Goal: Task Accomplishment & Management: Complete application form

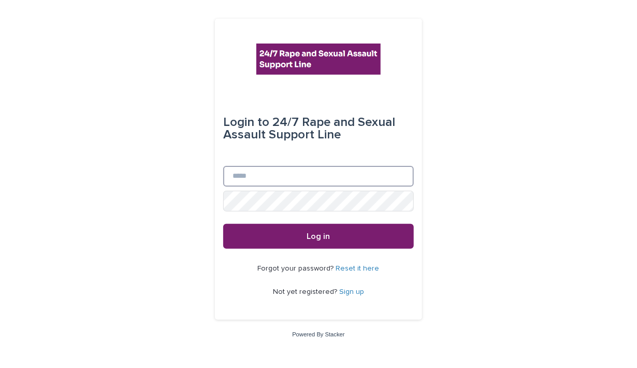
click at [238, 176] on input "Email" at bounding box center [318, 176] width 191 height 21
type input "*"
type input "**********"
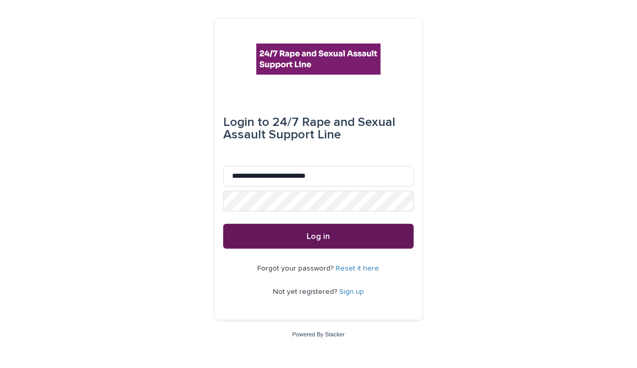
click at [337, 233] on button "Log in" at bounding box center [318, 236] width 191 height 25
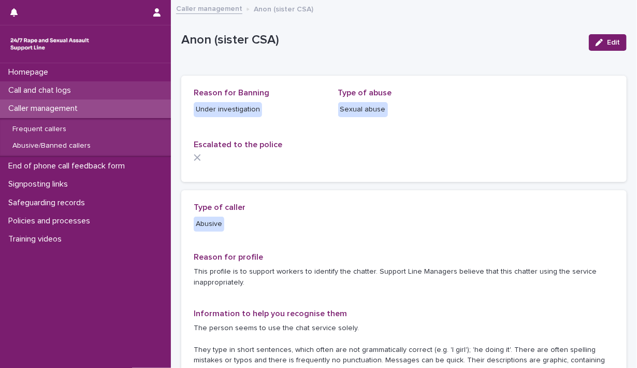
click at [64, 90] on p "Call and chat logs" at bounding box center [41, 90] width 75 height 10
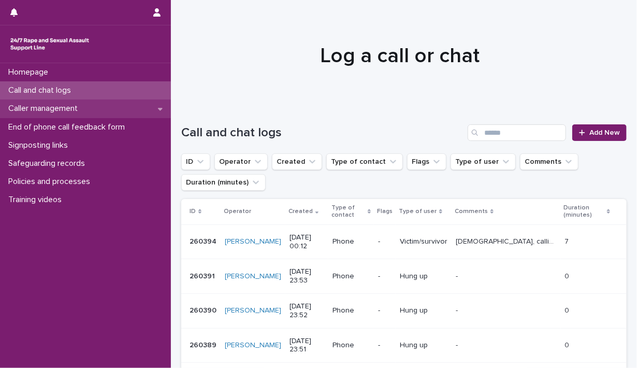
click at [86, 107] on p "Caller management" at bounding box center [45, 109] width 82 height 10
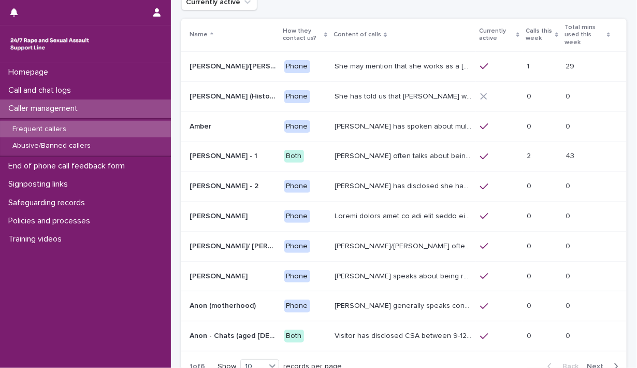
scroll to position [61, 0]
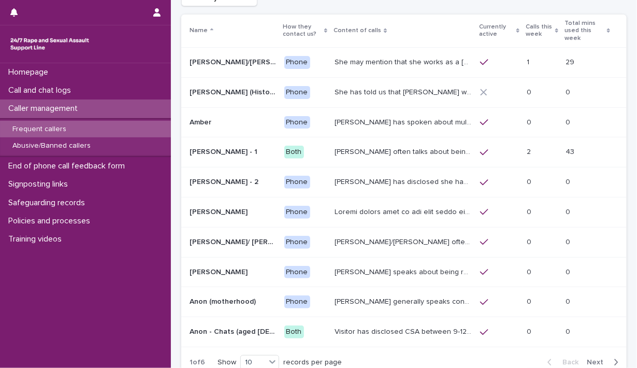
click at [587, 359] on span "Next" at bounding box center [598, 362] width 23 height 7
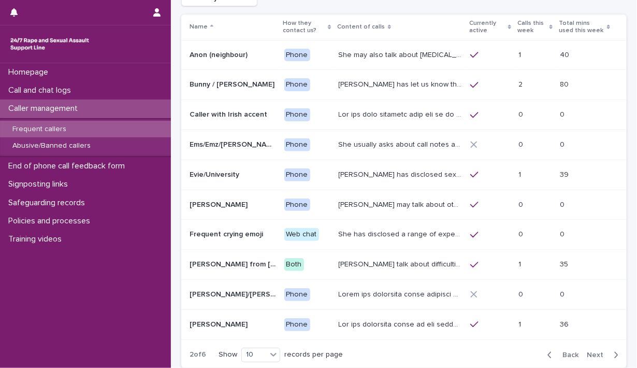
click at [587, 353] on span "Next" at bounding box center [598, 354] width 23 height 7
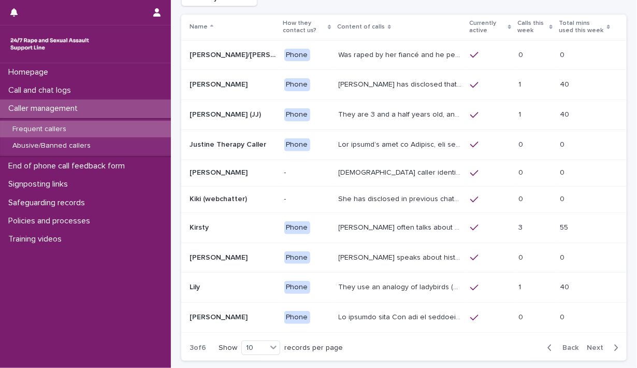
scroll to position [62, 0]
click at [587, 351] on span "Next" at bounding box center [598, 347] width 23 height 7
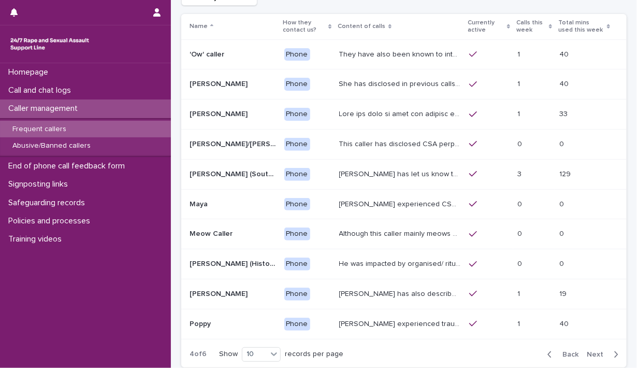
scroll to position [61, 0]
click at [587, 353] on span "Next" at bounding box center [598, 354] width 23 height 7
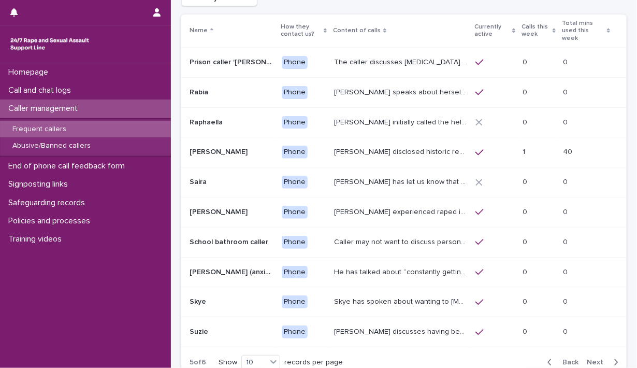
click at [587, 359] on span "Next" at bounding box center [598, 362] width 23 height 7
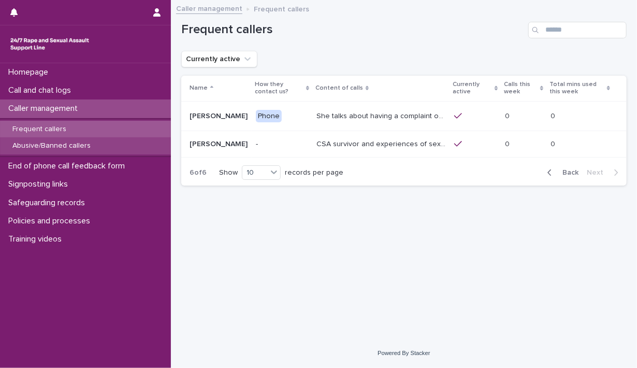
click at [56, 147] on p "Abusive/Banned callers" at bounding box center [51, 145] width 95 height 9
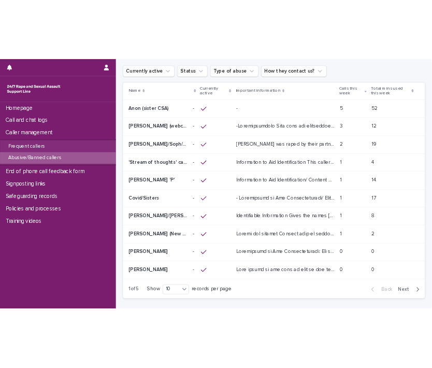
scroll to position [27, 0]
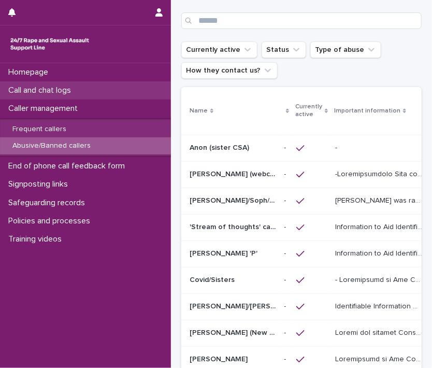
click at [34, 94] on p "Call and chat logs" at bounding box center [41, 90] width 75 height 10
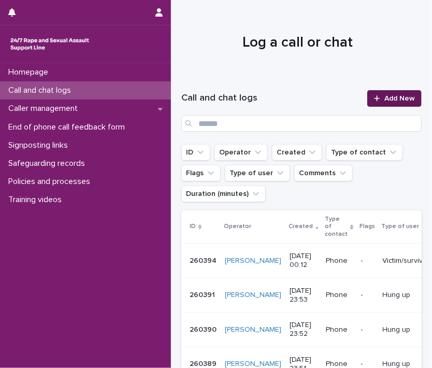
click at [394, 97] on span "Add New" at bounding box center [399, 98] width 31 height 7
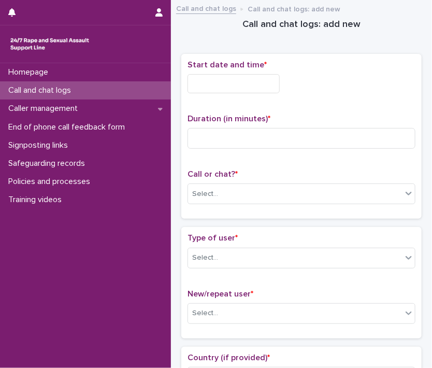
click at [200, 85] on input "text" at bounding box center [234, 83] width 92 height 19
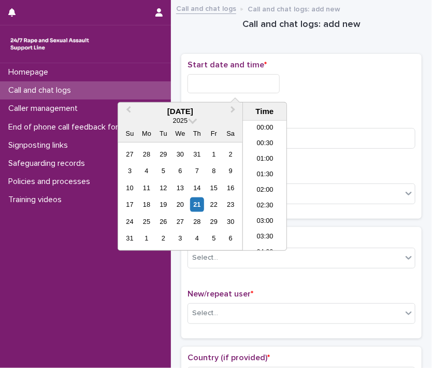
scroll to position [456, 0]
click at [196, 205] on div "21" at bounding box center [197, 204] width 14 height 14
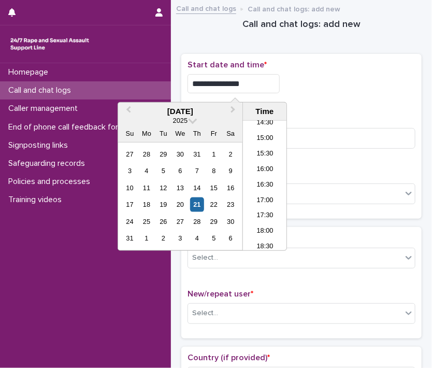
drag, startPoint x: 226, startPoint y: 81, endPoint x: 383, endPoint y: 67, distance: 157.7
click at [383, 67] on div "**********" at bounding box center [302, 80] width 228 height 41
type input "**********"
click at [358, 137] on input at bounding box center [302, 138] width 228 height 21
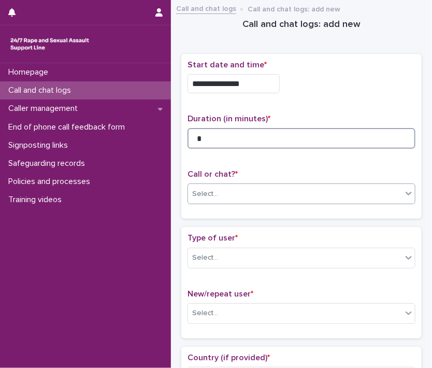
type input "*"
click at [393, 196] on div "Select..." at bounding box center [295, 193] width 214 height 17
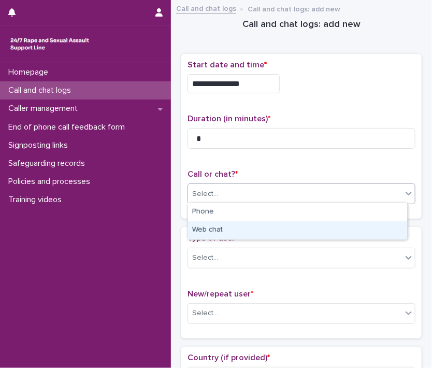
click at [375, 231] on div "Web chat" at bounding box center [297, 230] width 219 height 18
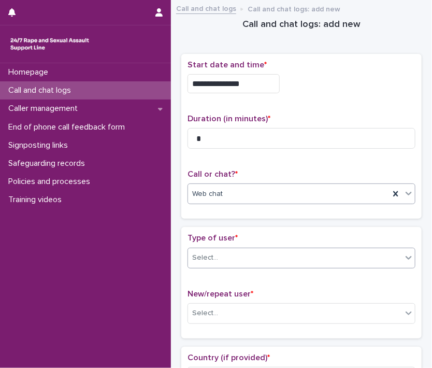
click at [404, 256] on icon at bounding box center [409, 257] width 10 height 10
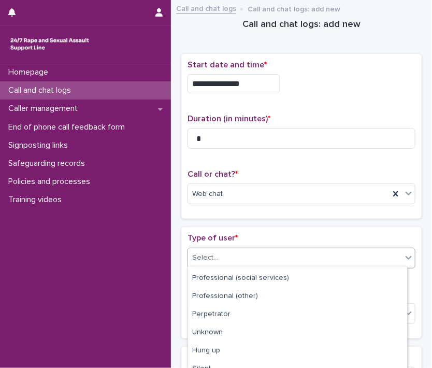
scroll to position [170, 0]
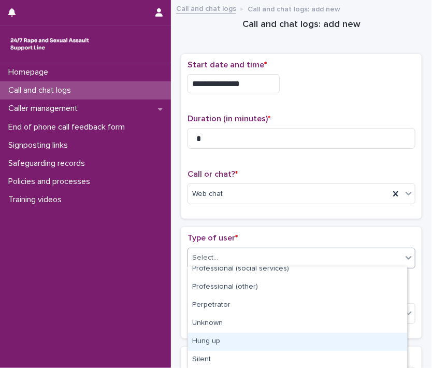
click at [351, 349] on div "Hung up" at bounding box center [297, 342] width 219 height 18
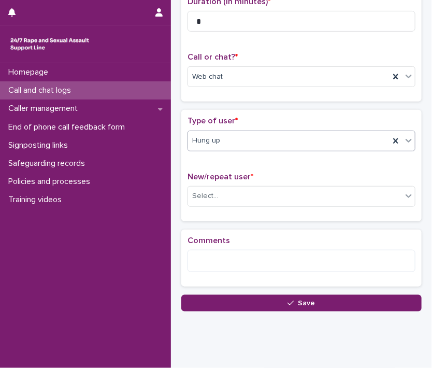
scroll to position [139, 0]
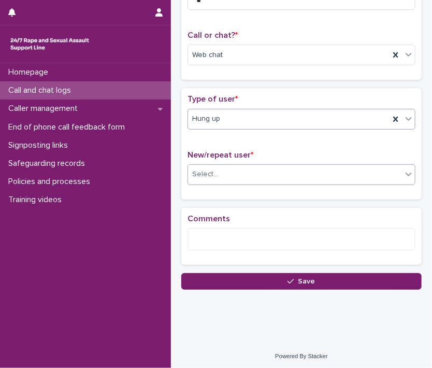
click at [404, 172] on icon at bounding box center [409, 174] width 10 height 10
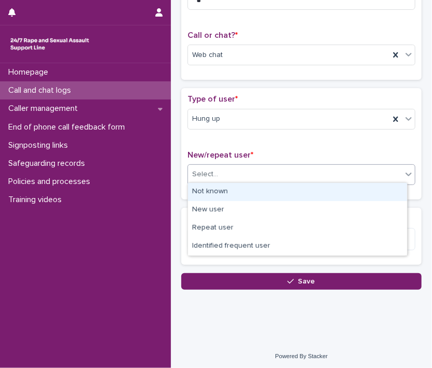
click at [361, 190] on div "Not known" at bounding box center [297, 192] width 219 height 18
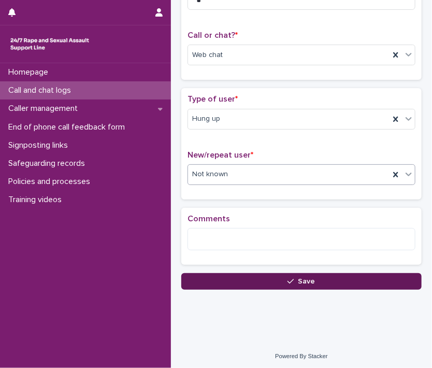
click at [356, 281] on button "Save" at bounding box center [301, 281] width 240 height 17
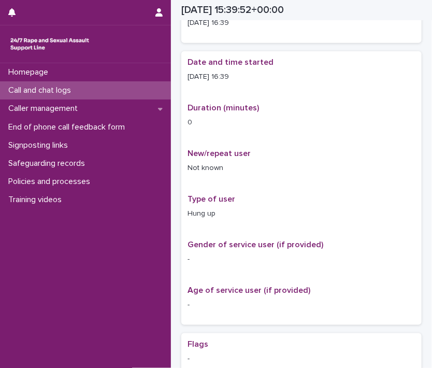
scroll to position [151, 0]
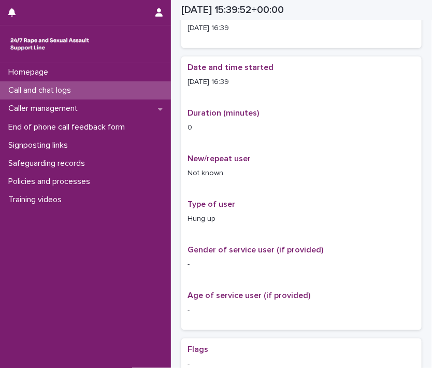
click at [37, 93] on p "Call and chat logs" at bounding box center [41, 90] width 75 height 10
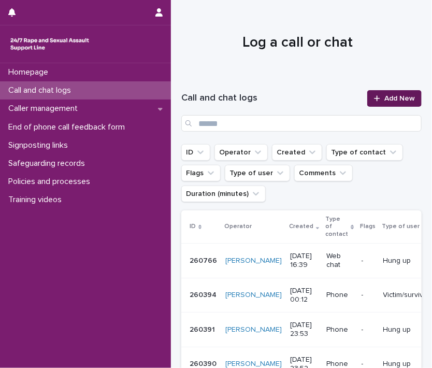
click at [377, 106] on link "Add New" at bounding box center [394, 98] width 54 height 17
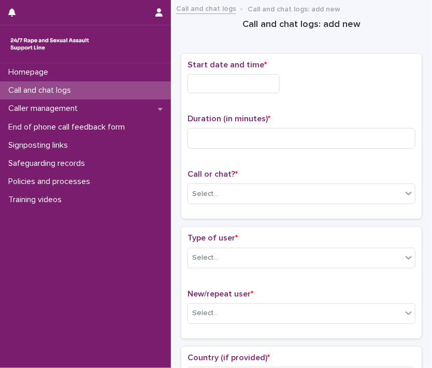
click at [220, 81] on input "text" at bounding box center [234, 83] width 92 height 19
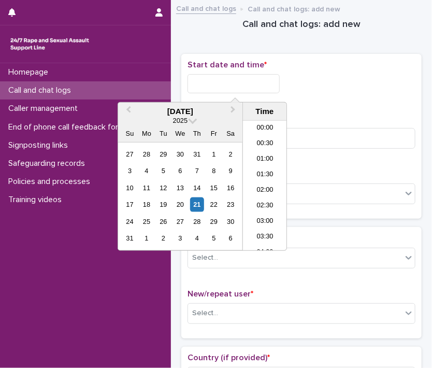
scroll to position [456, 0]
click at [195, 205] on div "21" at bounding box center [197, 204] width 14 height 14
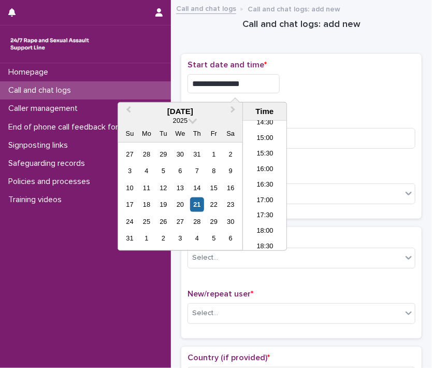
drag, startPoint x: 226, startPoint y: 86, endPoint x: 350, endPoint y: 76, distance: 124.2
click at [341, 77] on div "**********" at bounding box center [302, 83] width 228 height 19
type input "**********"
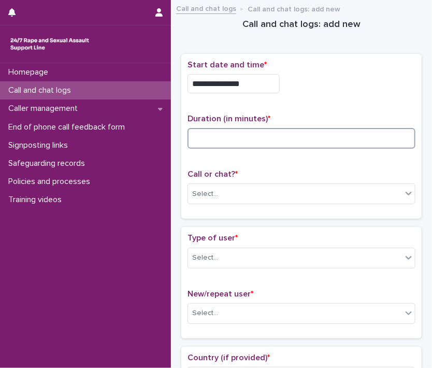
click at [348, 130] on input at bounding box center [302, 138] width 228 height 21
type input "*"
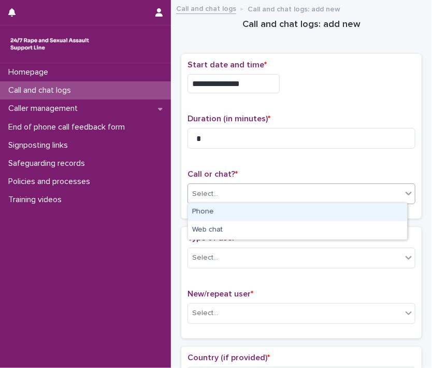
click at [402, 193] on span at bounding box center [402, 193] width 1 height 11
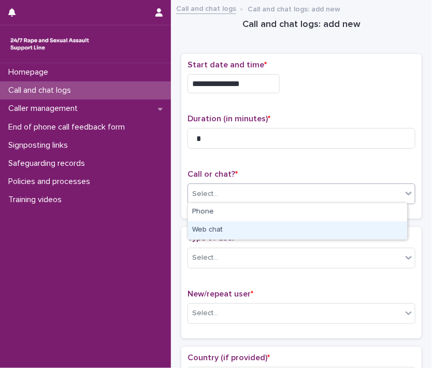
click at [371, 228] on div "Web chat" at bounding box center [297, 230] width 219 height 18
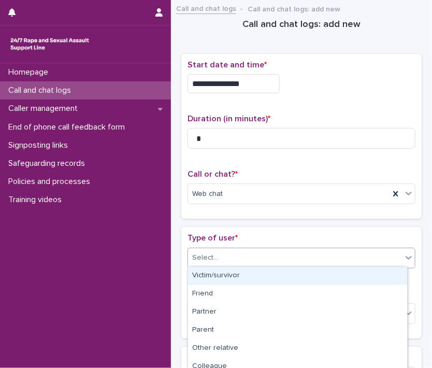
click at [404, 259] on icon at bounding box center [409, 257] width 10 height 10
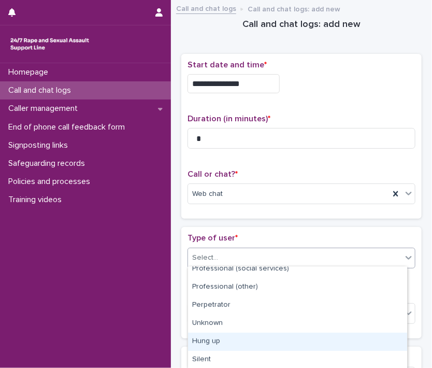
click at [370, 344] on div "Hung up" at bounding box center [297, 342] width 219 height 18
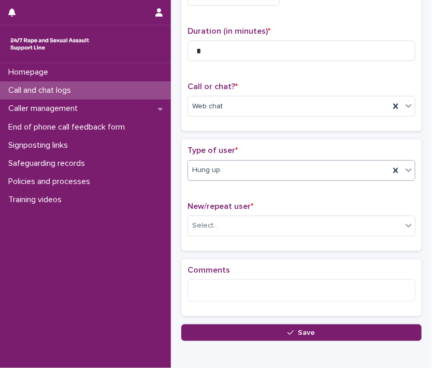
scroll to position [139, 0]
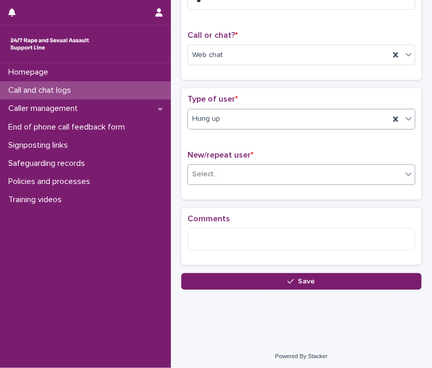
click at [404, 171] on icon at bounding box center [409, 174] width 10 height 10
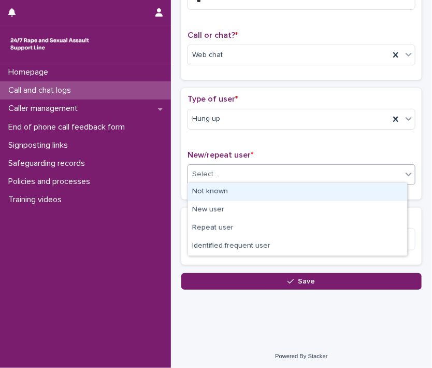
click at [356, 192] on div "Not known" at bounding box center [297, 192] width 219 height 18
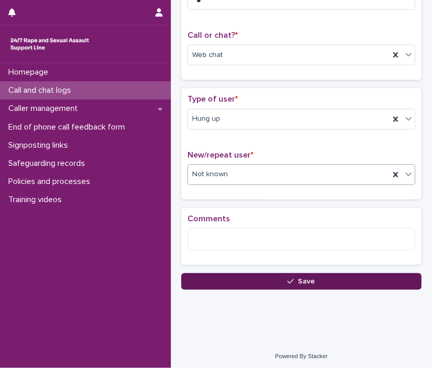
click at [332, 280] on button "Save" at bounding box center [301, 281] width 240 height 17
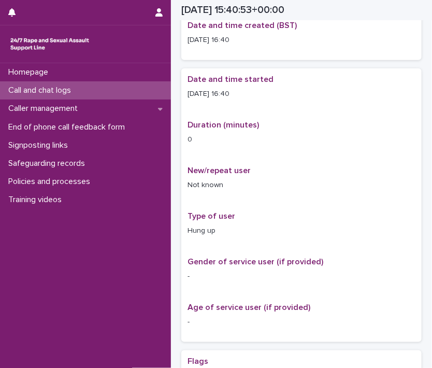
scroll to position [145, 0]
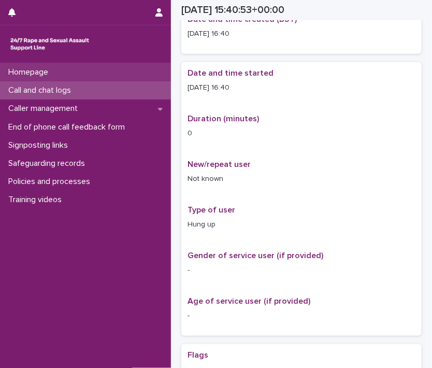
click at [60, 70] on div "Homepage" at bounding box center [85, 72] width 171 height 18
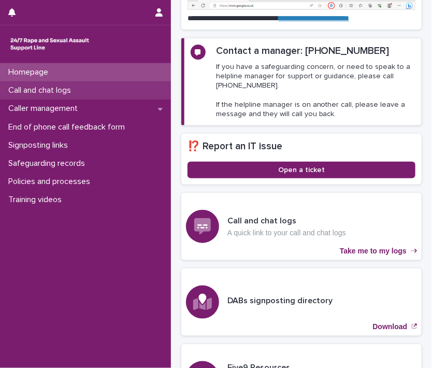
scroll to position [239, 0]
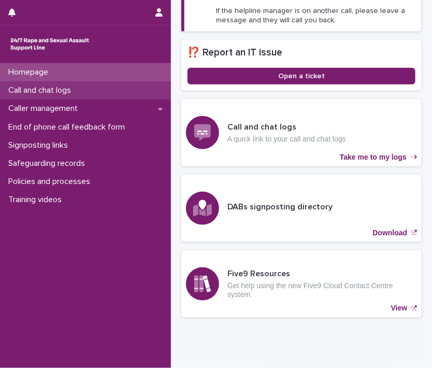
click at [55, 90] on p "Call and chat logs" at bounding box center [41, 90] width 75 height 10
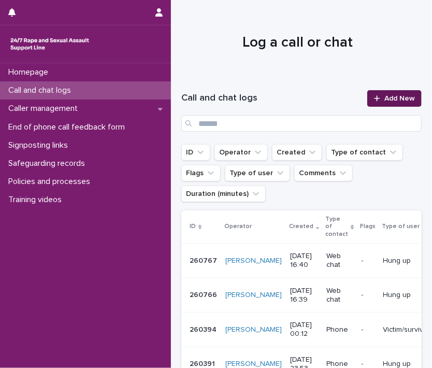
click at [374, 100] on div at bounding box center [379, 98] width 10 height 7
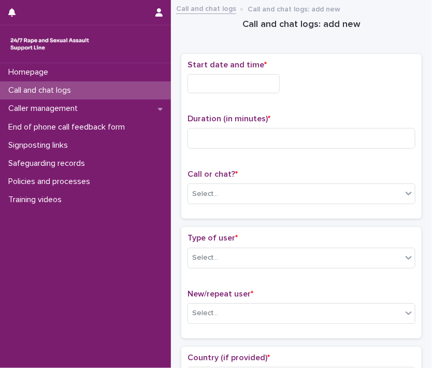
click at [230, 87] on input "text" at bounding box center [234, 83] width 92 height 19
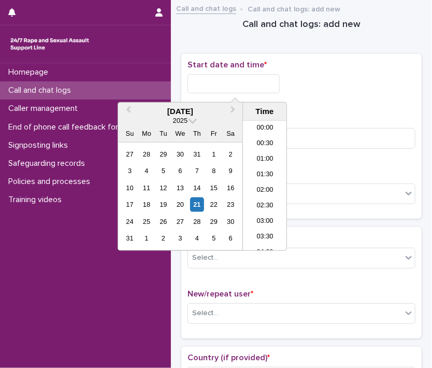
scroll to position [456, 0]
click at [196, 205] on div "21" at bounding box center [197, 204] width 14 height 14
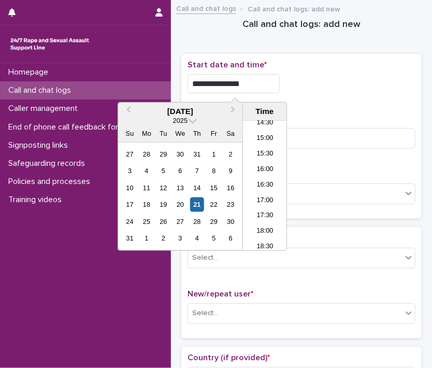
drag, startPoint x: 227, startPoint y: 81, endPoint x: 265, endPoint y: 77, distance: 38.0
click at [265, 77] on input "**********" at bounding box center [234, 83] width 92 height 19
drag, startPoint x: 264, startPoint y: 86, endPoint x: 252, endPoint y: 79, distance: 14.1
click at [264, 86] on input "**********" at bounding box center [234, 83] width 92 height 19
drag, startPoint x: 227, startPoint y: 79, endPoint x: 280, endPoint y: 82, distance: 52.9
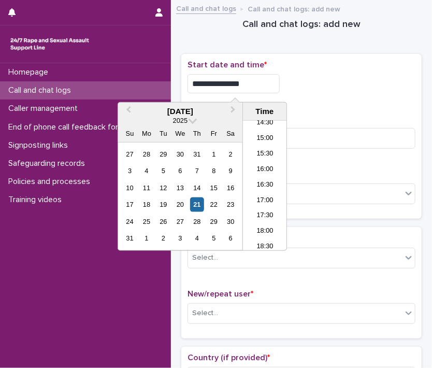
click at [279, 83] on input "**********" at bounding box center [234, 83] width 92 height 19
drag, startPoint x: 226, startPoint y: 80, endPoint x: 281, endPoint y: 78, distance: 55.0
click at [280, 78] on input "**********" at bounding box center [234, 83] width 92 height 19
type input "**********"
click at [320, 137] on input at bounding box center [302, 138] width 228 height 21
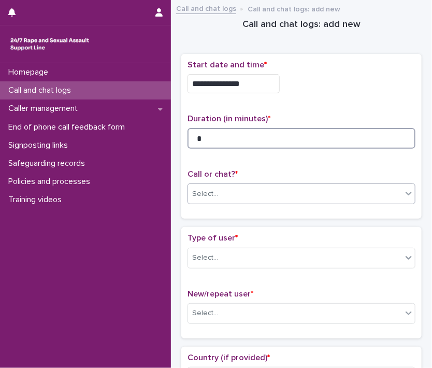
type input "*"
click at [406, 193] on icon at bounding box center [409, 194] width 6 height 4
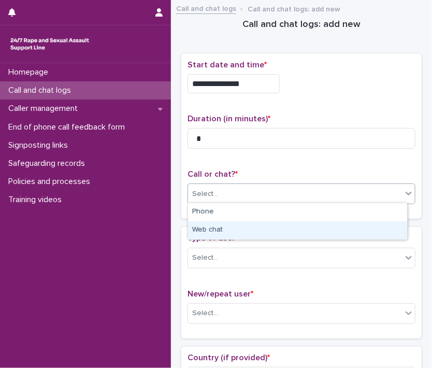
click at [383, 230] on div "Web chat" at bounding box center [297, 230] width 219 height 18
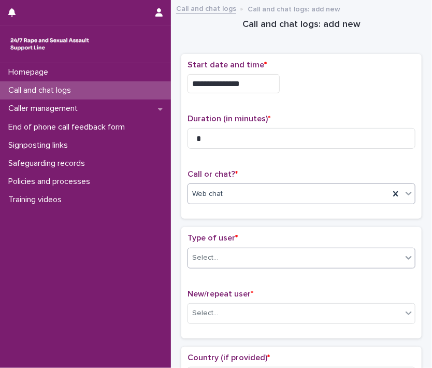
click at [404, 256] on icon at bounding box center [409, 257] width 10 height 10
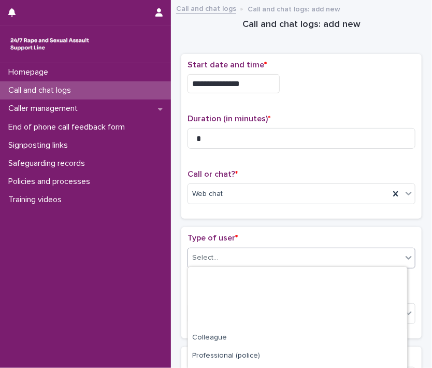
scroll to position [170, 0]
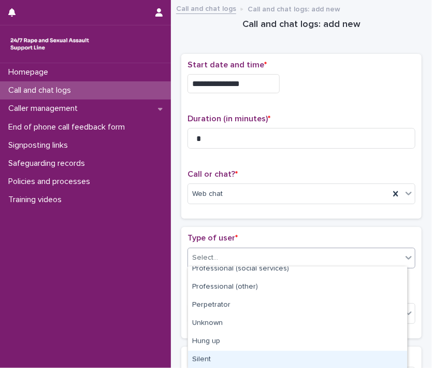
click at [356, 352] on div "Silent" at bounding box center [297, 360] width 219 height 18
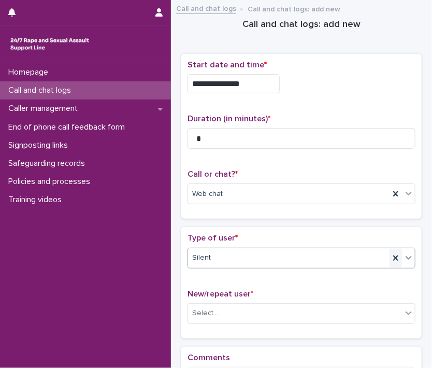
click at [391, 260] on icon at bounding box center [396, 258] width 10 height 10
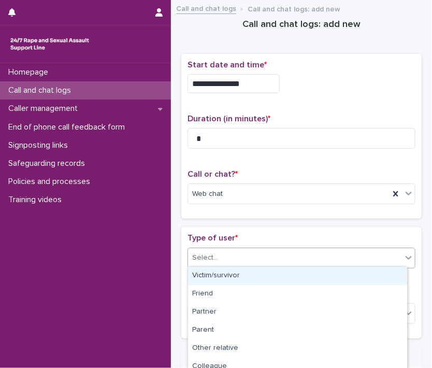
click at [404, 259] on icon at bounding box center [409, 257] width 10 height 10
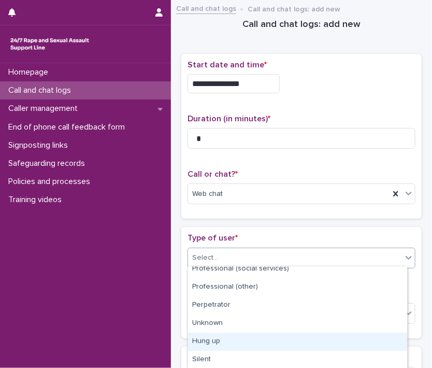
click at [361, 338] on div "Hung up" at bounding box center [297, 342] width 219 height 18
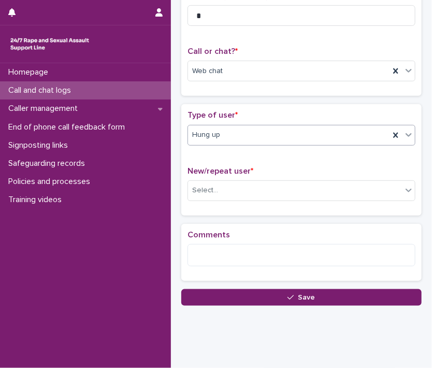
scroll to position [139, 0]
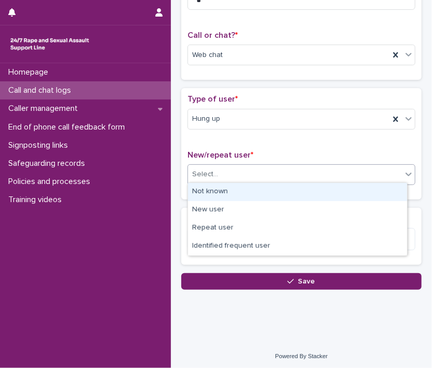
drag, startPoint x: 403, startPoint y: 166, endPoint x: 395, endPoint y: 170, distance: 8.4
click at [404, 169] on icon at bounding box center [409, 174] width 10 height 10
click at [375, 194] on div "Not known" at bounding box center [297, 192] width 219 height 18
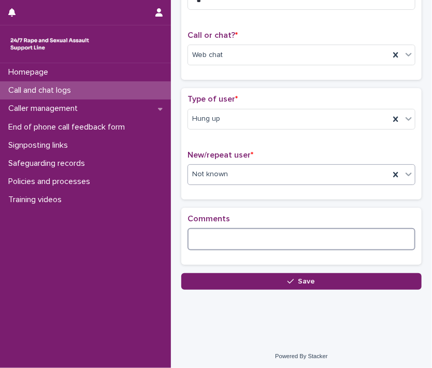
click at [340, 236] on textarea at bounding box center [302, 239] width 228 height 22
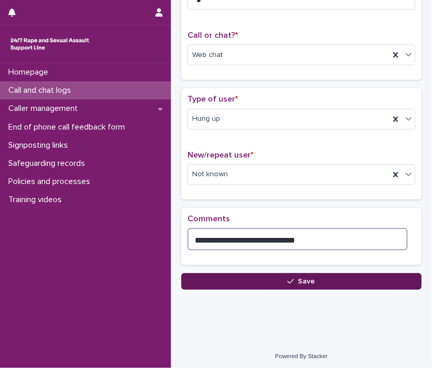
type textarea "**********"
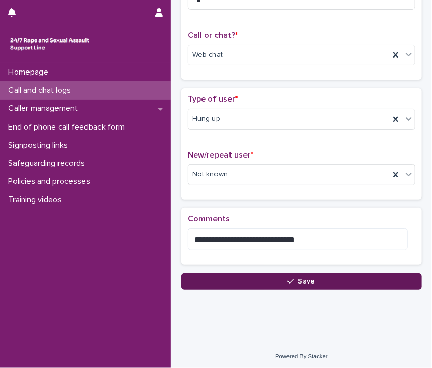
click at [354, 277] on button "Save" at bounding box center [301, 281] width 240 height 17
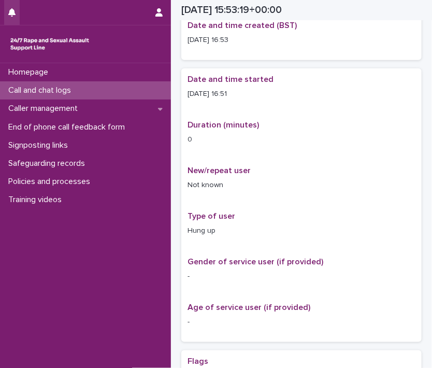
scroll to position [145, 0]
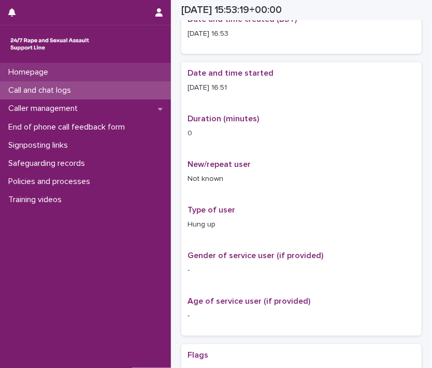
click at [47, 70] on p "Homepage" at bounding box center [30, 72] width 52 height 10
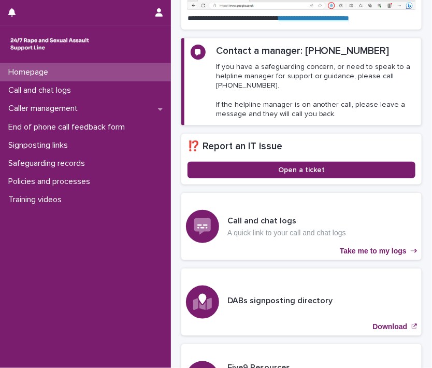
scroll to position [244, 0]
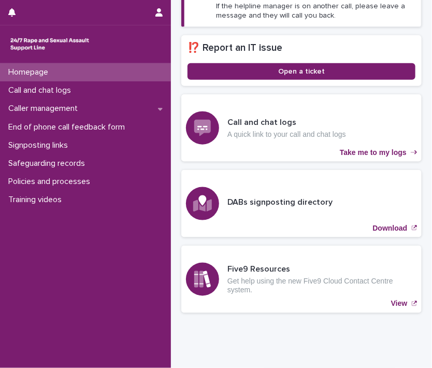
click at [39, 85] on div "Call and chat logs" at bounding box center [85, 90] width 171 height 18
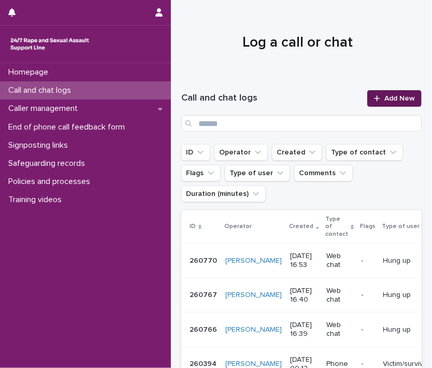
click at [374, 100] on icon at bounding box center [377, 98] width 6 height 7
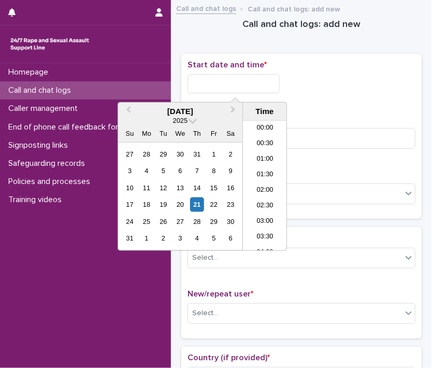
click at [230, 81] on input "text" at bounding box center [234, 83] width 92 height 19
click at [197, 205] on div "21" at bounding box center [197, 204] width 14 height 14
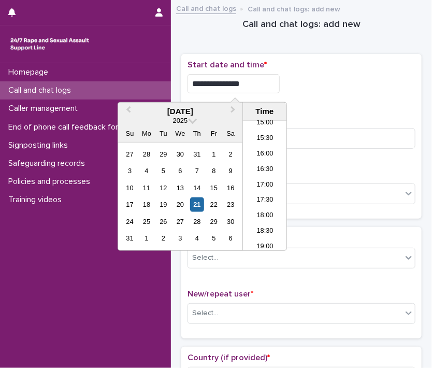
drag, startPoint x: 227, startPoint y: 83, endPoint x: 385, endPoint y: 106, distance: 159.1
click at [375, 106] on div "**********" at bounding box center [302, 136] width 228 height 153
type input "**********"
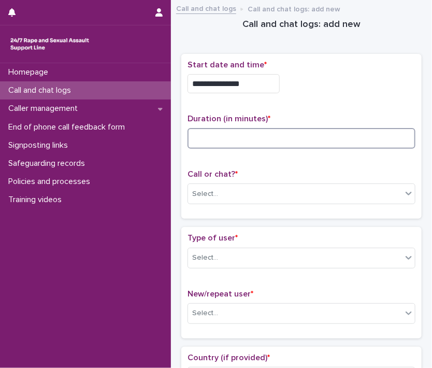
click at [366, 139] on input at bounding box center [302, 138] width 228 height 21
type input "*"
click at [403, 193] on div at bounding box center [409, 193] width 12 height 19
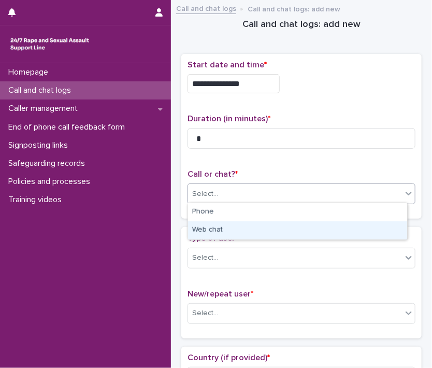
click at [377, 226] on div "Web chat" at bounding box center [297, 230] width 219 height 18
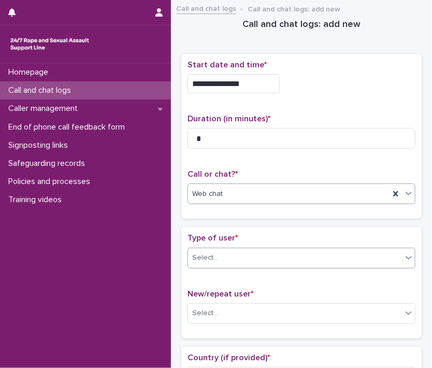
click at [404, 259] on icon at bounding box center [409, 257] width 10 height 10
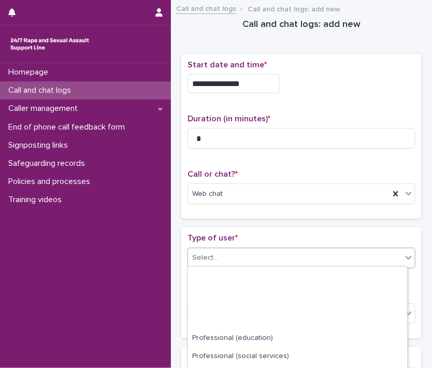
scroll to position [170, 0]
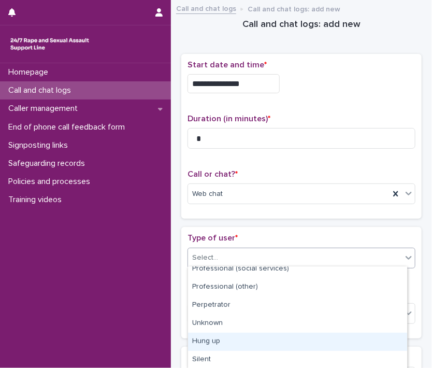
click at [380, 340] on div "Hung up" at bounding box center [297, 342] width 219 height 18
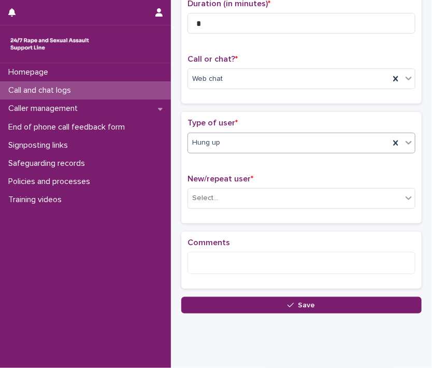
scroll to position [116, 0]
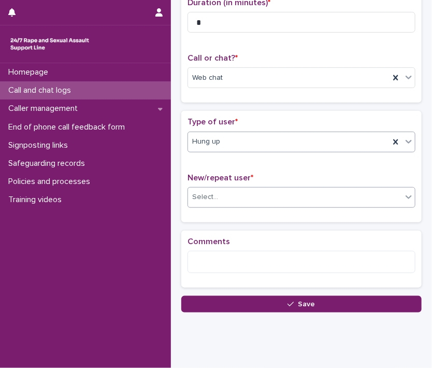
click at [406, 195] on icon at bounding box center [409, 197] width 6 height 4
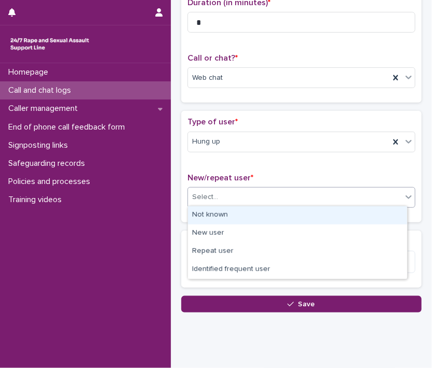
click at [381, 216] on div "Not known" at bounding box center [297, 215] width 219 height 18
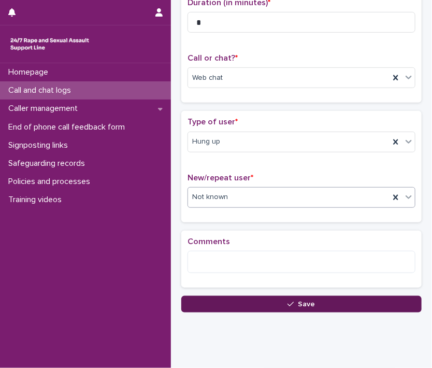
click at [374, 304] on button "Save" at bounding box center [301, 304] width 240 height 17
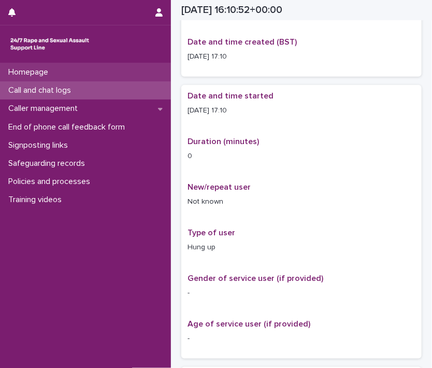
click at [35, 77] on p "Homepage" at bounding box center [30, 72] width 52 height 10
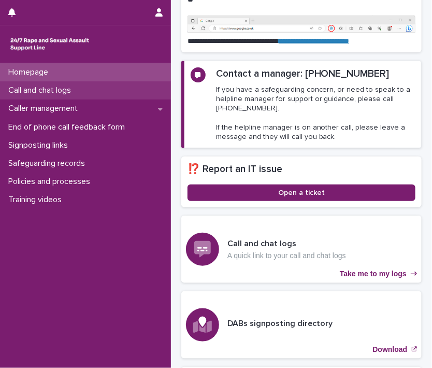
scroll to position [232, 0]
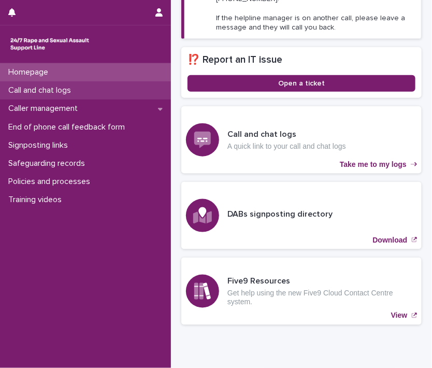
click at [35, 90] on p "Call and chat logs" at bounding box center [41, 90] width 75 height 10
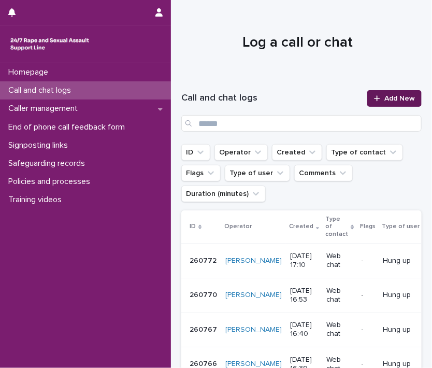
click at [374, 99] on icon at bounding box center [377, 98] width 6 height 7
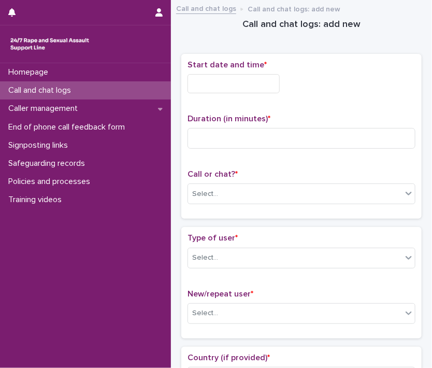
click at [197, 84] on input "text" at bounding box center [234, 83] width 92 height 19
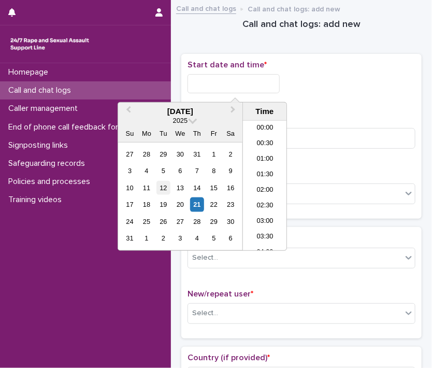
scroll to position [471, 0]
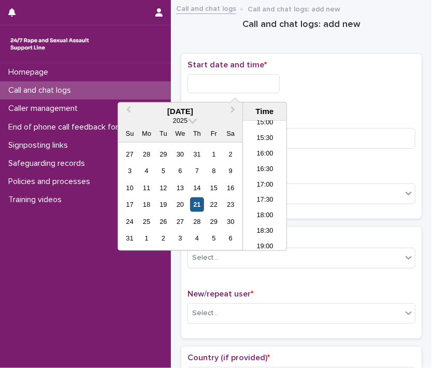
click at [199, 201] on div "21" at bounding box center [197, 204] width 14 height 14
drag, startPoint x: 226, startPoint y: 81, endPoint x: 404, endPoint y: 15, distance: 189.5
click at [432, 88] on html "**********" at bounding box center [216, 184] width 432 height 368
type input "**********"
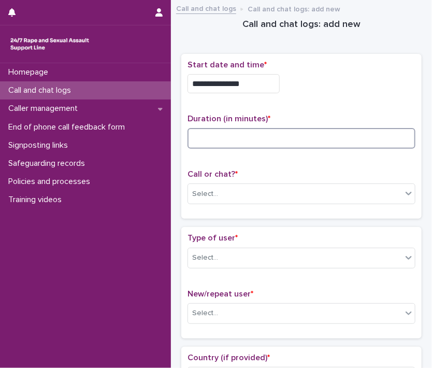
click at [388, 128] on input at bounding box center [302, 138] width 228 height 21
type input "*"
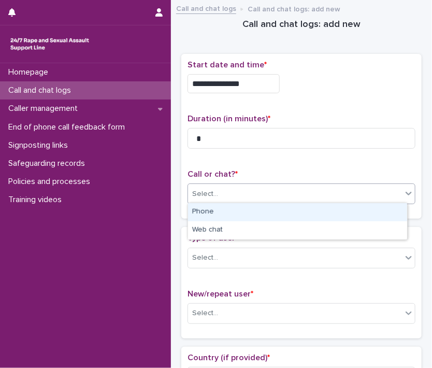
click at [394, 195] on div "Select..." at bounding box center [295, 193] width 214 height 17
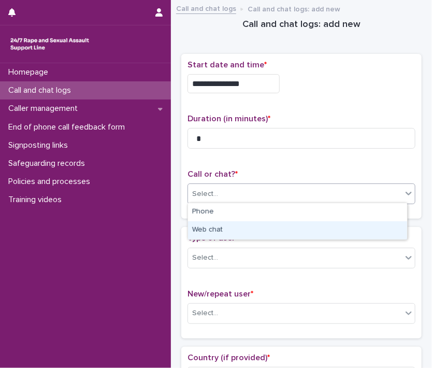
click at [384, 227] on div "Web chat" at bounding box center [297, 230] width 219 height 18
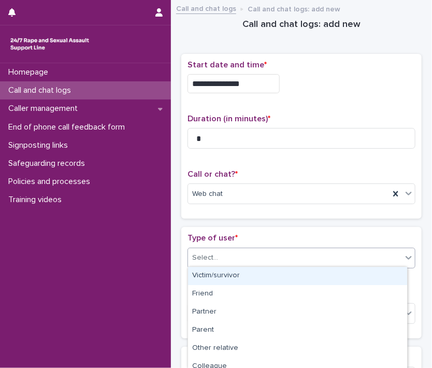
click at [404, 257] on icon at bounding box center [409, 257] width 10 height 10
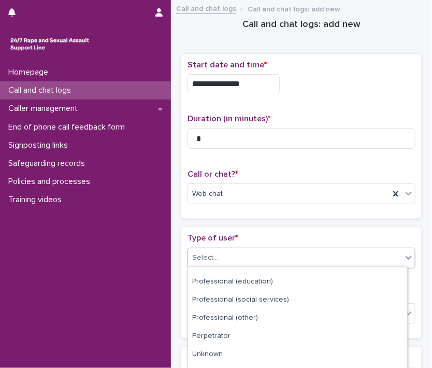
scroll to position [170, 0]
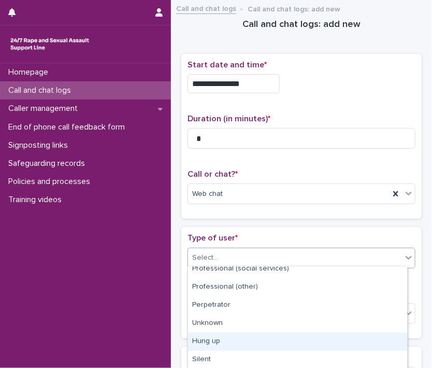
click at [378, 349] on div "Hung up" at bounding box center [297, 342] width 219 height 18
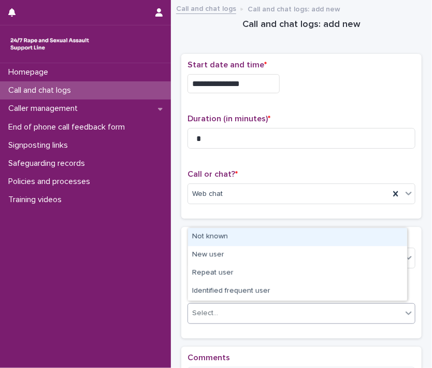
click at [404, 312] on icon at bounding box center [409, 313] width 10 height 10
click at [317, 237] on div "Not known" at bounding box center [297, 237] width 219 height 18
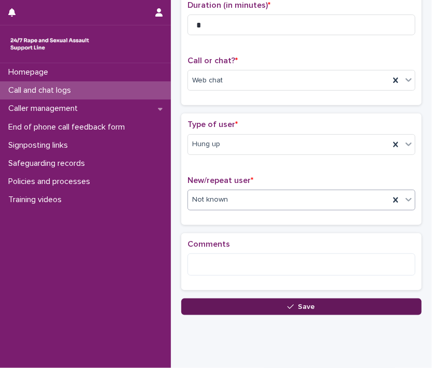
scroll to position [115, 0]
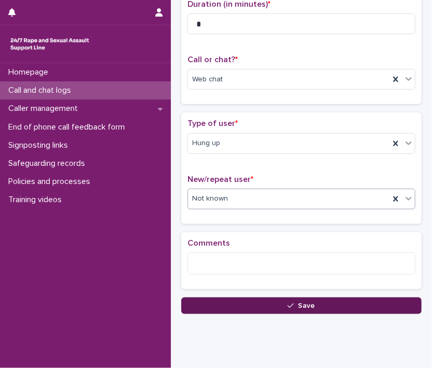
click at [329, 304] on button "Save" at bounding box center [301, 305] width 240 height 17
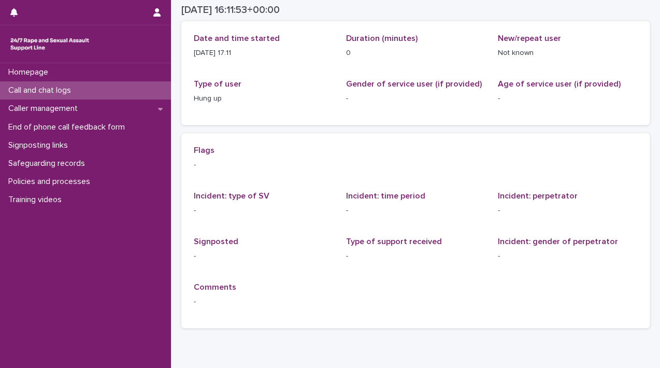
scroll to position [52, 0]
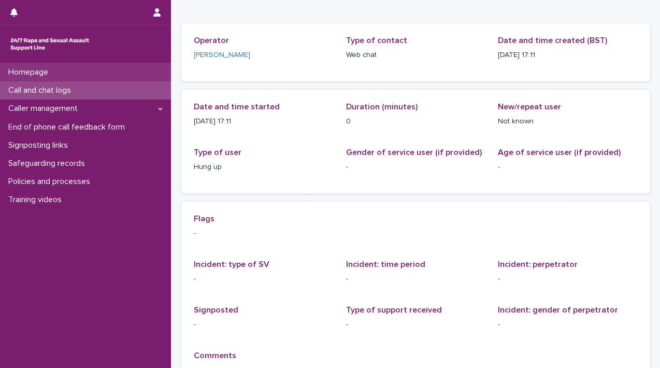
click at [75, 71] on div "Homepage" at bounding box center [85, 72] width 171 height 18
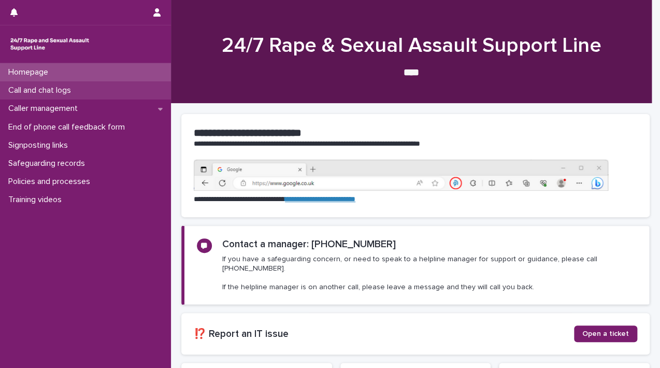
click at [73, 94] on p "Call and chat logs" at bounding box center [41, 90] width 75 height 10
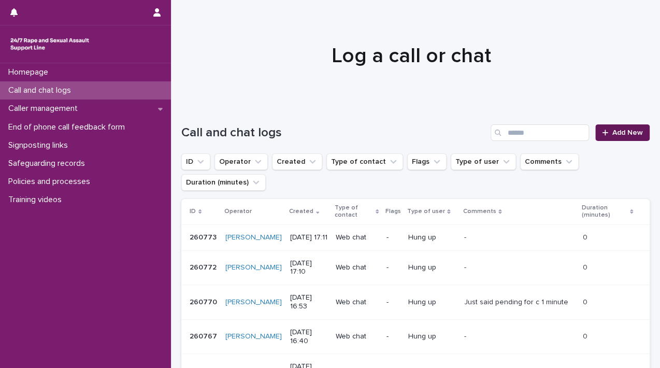
click at [612, 129] on span "Add New" at bounding box center [627, 132] width 31 height 7
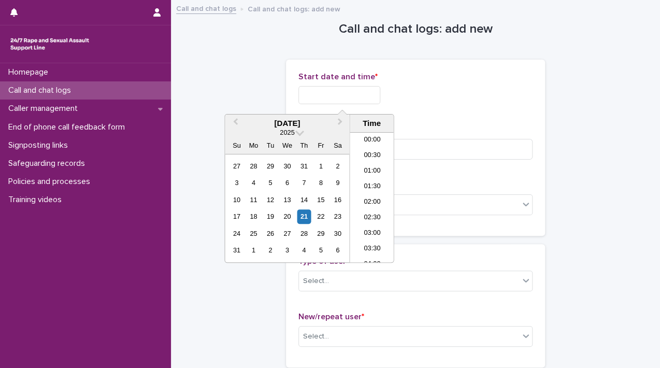
click at [344, 94] on input "text" at bounding box center [339, 95] width 82 height 18
click at [301, 217] on div "21" at bounding box center [304, 216] width 14 height 14
drag, startPoint x: 335, startPoint y: 94, endPoint x: 410, endPoint y: 90, distance: 74.7
click at [410, 90] on div "**********" at bounding box center [415, 95] width 234 height 18
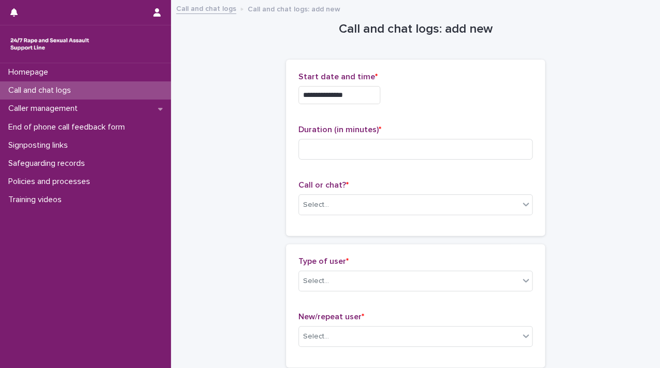
drag, startPoint x: 450, startPoint y: 85, endPoint x: 344, endPoint y: 83, distance: 105.7
click at [450, 86] on div "**********" at bounding box center [415, 95] width 234 height 18
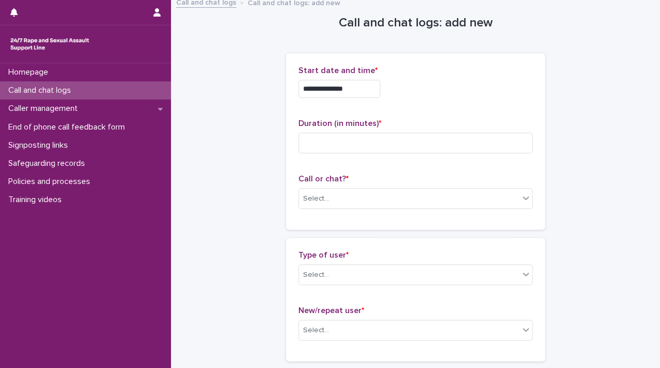
scroll to position [0, 0]
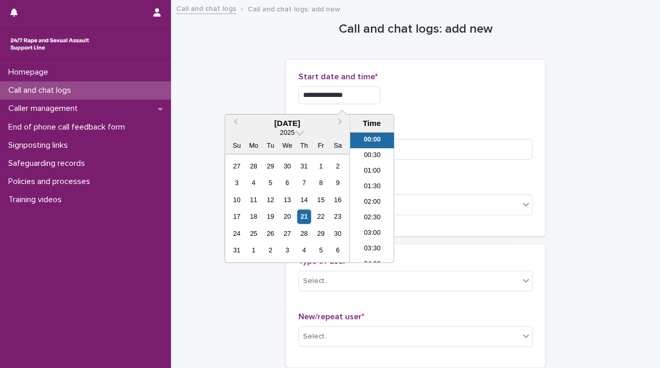
drag, startPoint x: 333, startPoint y: 95, endPoint x: 407, endPoint y: 94, distance: 74.1
click at [406, 98] on div "**********" at bounding box center [415, 95] width 234 height 18
type input "**********"
click at [424, 146] on input at bounding box center [415, 149] width 234 height 21
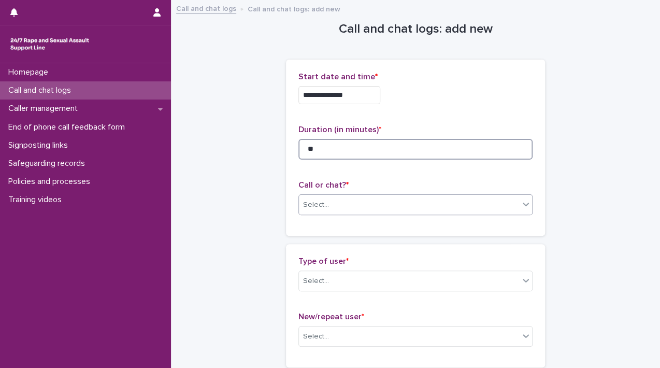
type input "**"
click at [524, 204] on icon at bounding box center [526, 204] width 10 height 10
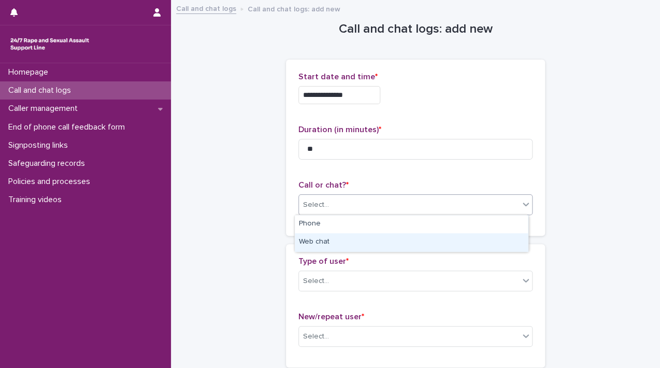
click at [495, 244] on div "Web chat" at bounding box center [411, 242] width 233 height 18
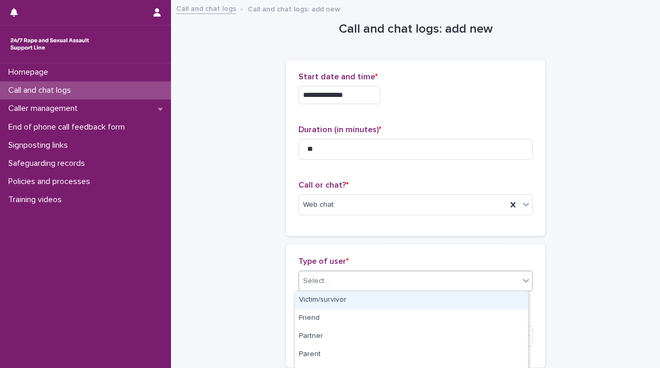
click at [521, 280] on icon at bounding box center [526, 280] width 10 height 10
click at [495, 289] on div "Select..." at bounding box center [415, 280] width 234 height 21
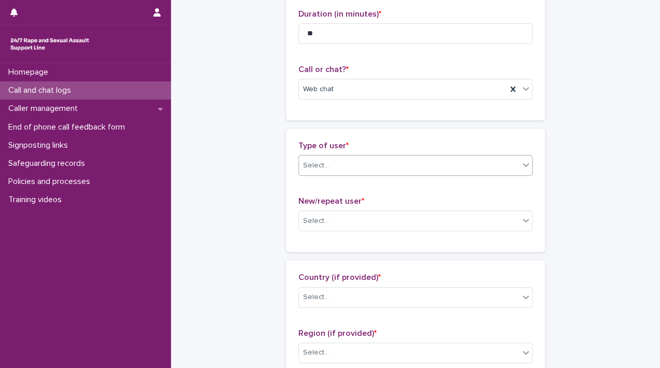
scroll to position [150, 0]
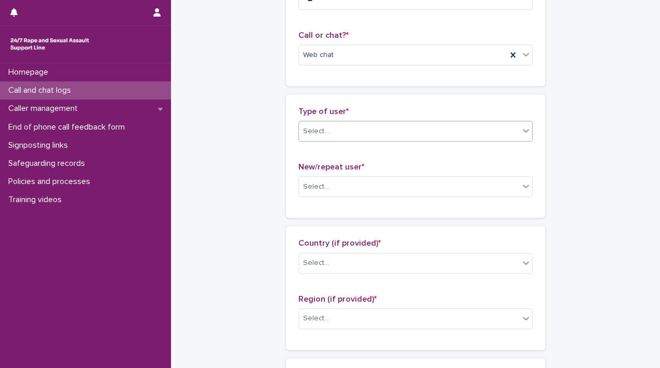
click at [514, 135] on div "Select..." at bounding box center [409, 131] width 220 height 17
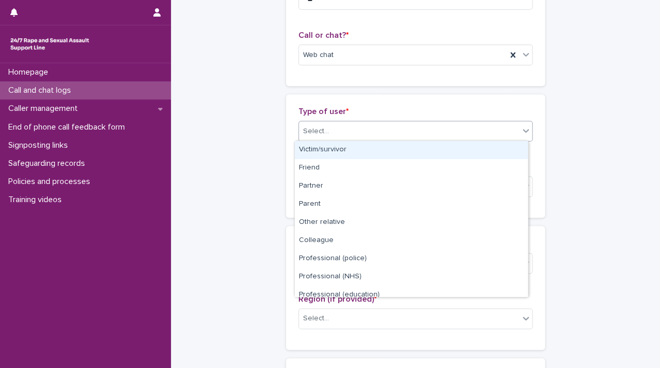
click at [490, 148] on div "Victim/survivor" at bounding box center [411, 150] width 233 height 18
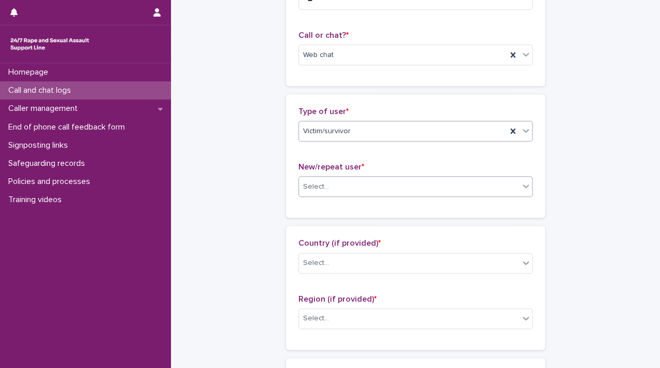
click at [506, 188] on div "Select..." at bounding box center [409, 186] width 220 height 17
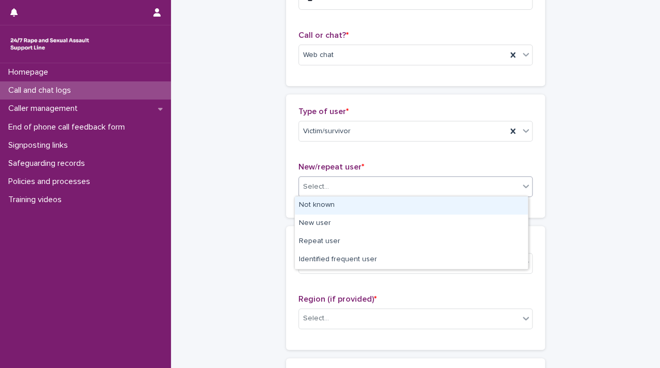
click at [494, 206] on div "Not known" at bounding box center [411, 205] width 233 height 18
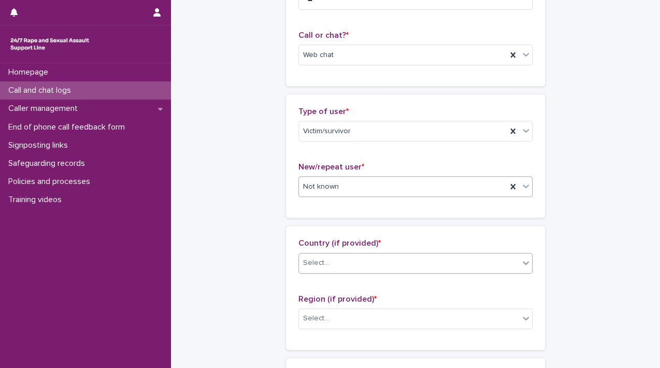
click at [519, 267] on span at bounding box center [519, 262] width 1 height 11
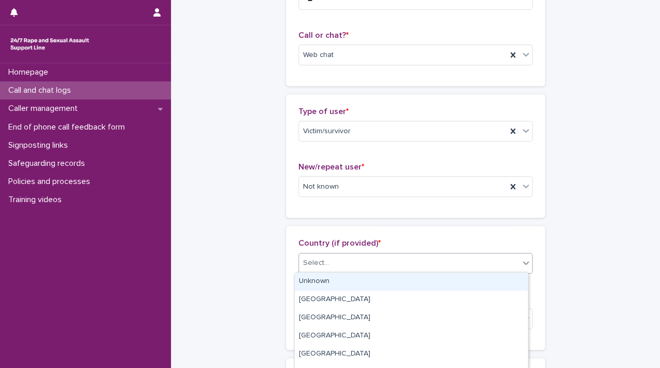
click at [500, 288] on div "Unknown" at bounding box center [411, 282] width 233 height 18
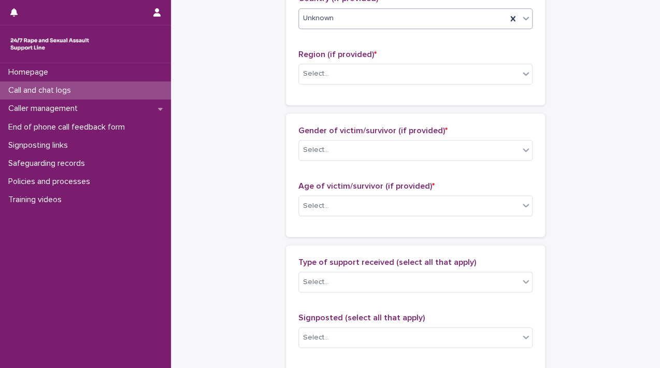
scroll to position [402, 0]
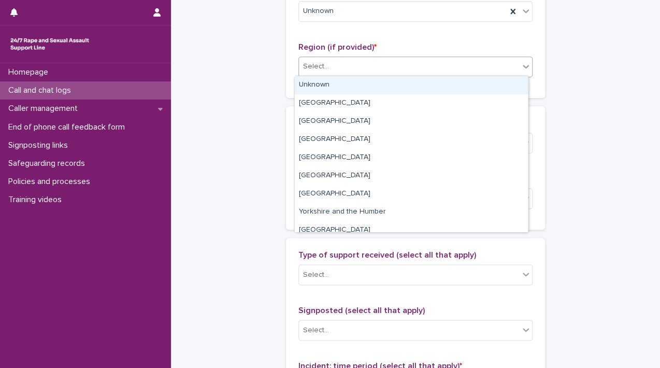
click at [521, 67] on icon at bounding box center [526, 66] width 10 height 10
click at [495, 82] on div "Unknown" at bounding box center [411, 85] width 233 height 18
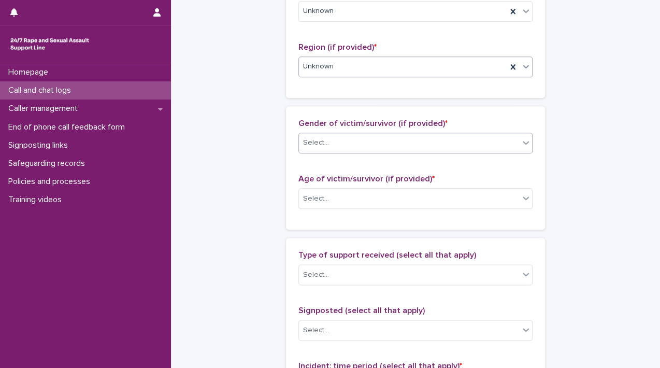
click at [504, 142] on div "Select..." at bounding box center [409, 142] width 220 height 17
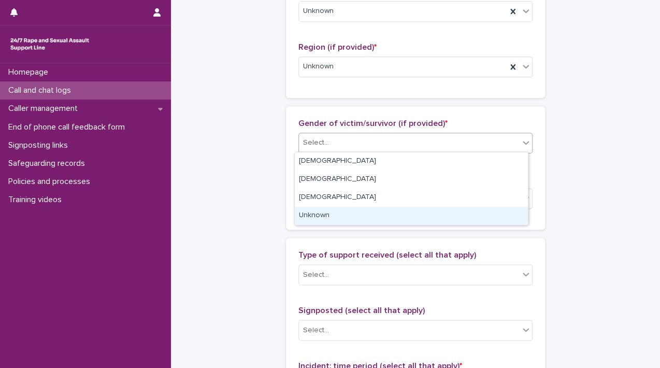
click at [484, 212] on div "Unknown" at bounding box center [411, 216] width 233 height 18
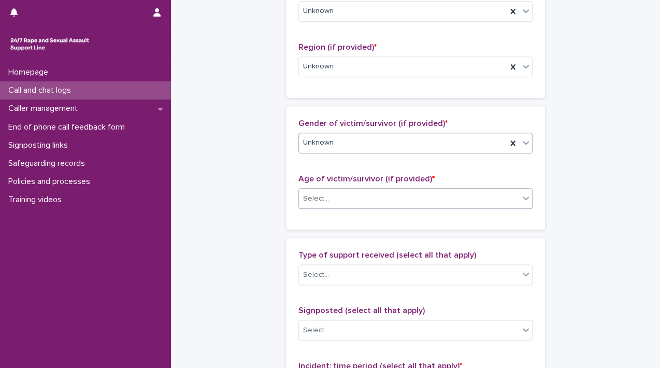
click at [512, 202] on div "Select..." at bounding box center [409, 198] width 220 height 17
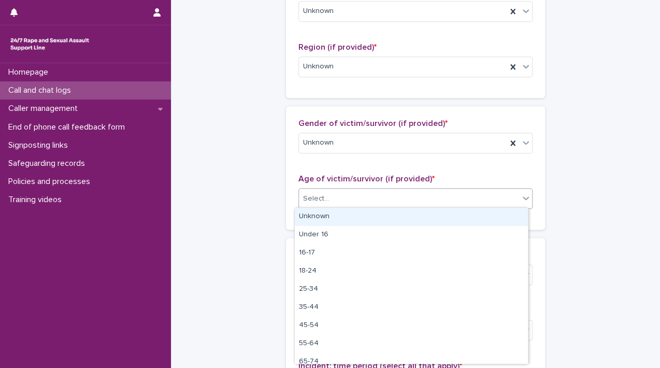
drag, startPoint x: 499, startPoint y: 224, endPoint x: 508, endPoint y: 251, distance: 28.2
click at [499, 224] on div "Unknown" at bounding box center [411, 217] width 233 height 18
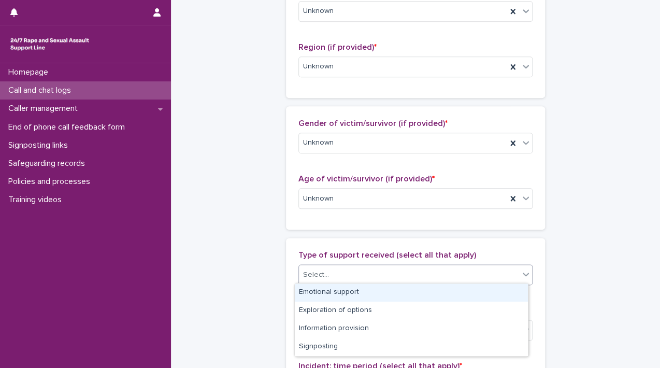
click at [525, 278] on div at bounding box center [526, 274] width 12 height 19
click at [504, 284] on div "Emotional support" at bounding box center [411, 292] width 233 height 18
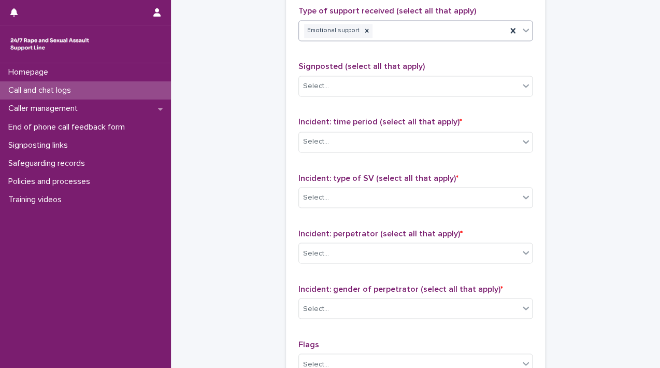
scroll to position [707, 0]
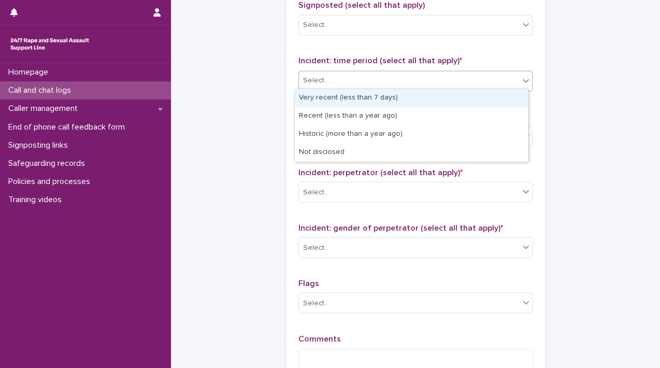
click at [506, 75] on div "Select..." at bounding box center [409, 80] width 220 height 17
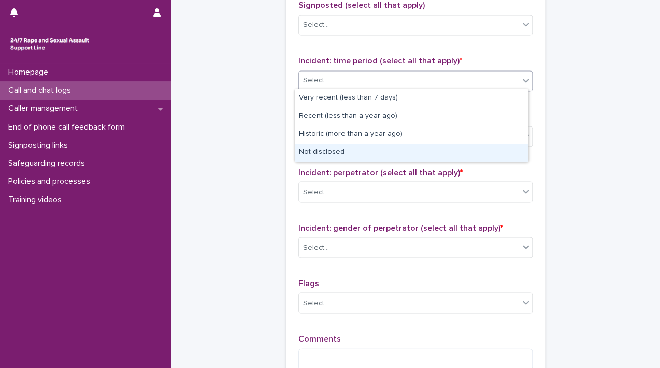
click at [487, 153] on div "Not disclosed" at bounding box center [411, 153] width 233 height 18
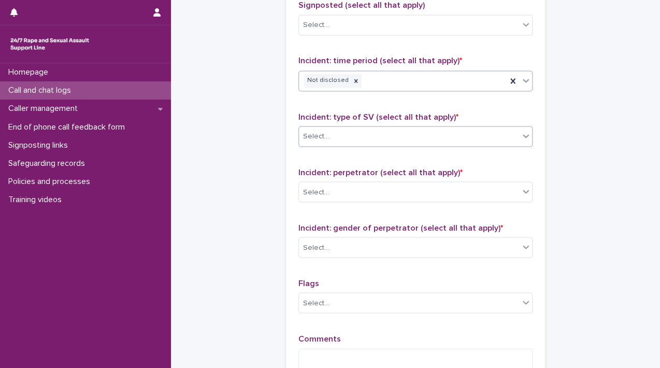
click at [521, 133] on icon at bounding box center [526, 136] width 10 height 10
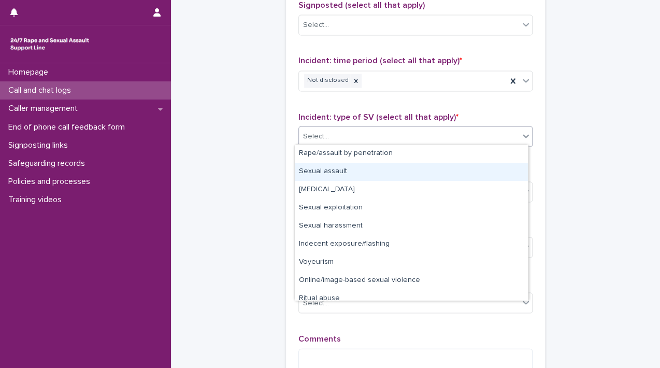
scroll to position [26, 0]
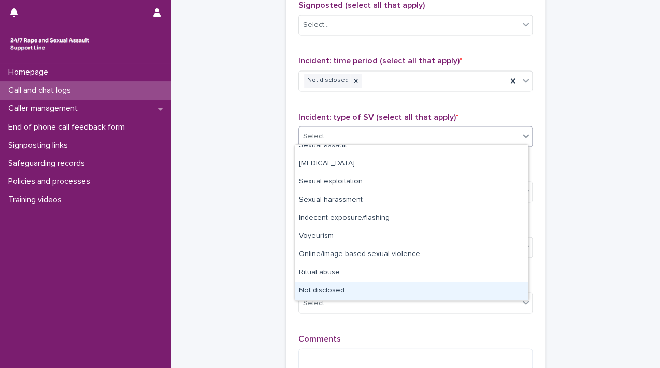
click at [493, 288] on div "Not disclosed" at bounding box center [411, 291] width 233 height 18
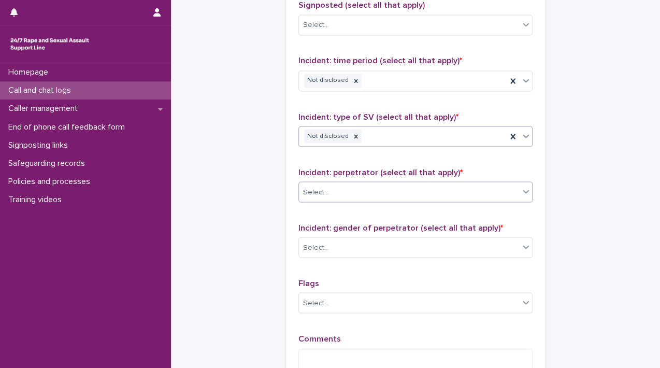
click at [523, 195] on div at bounding box center [526, 191] width 12 height 19
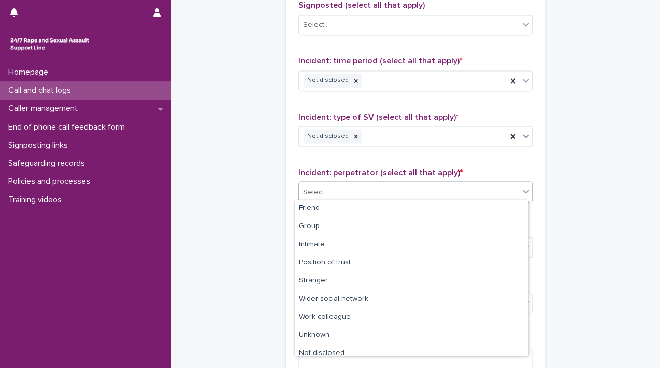
scroll to position [44, 0]
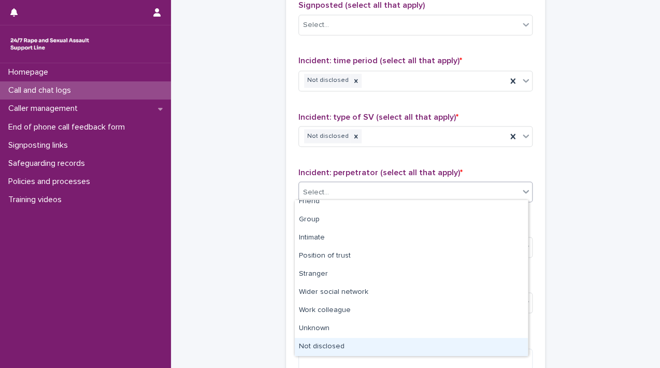
click at [502, 351] on div "Not disclosed" at bounding box center [411, 347] width 233 height 18
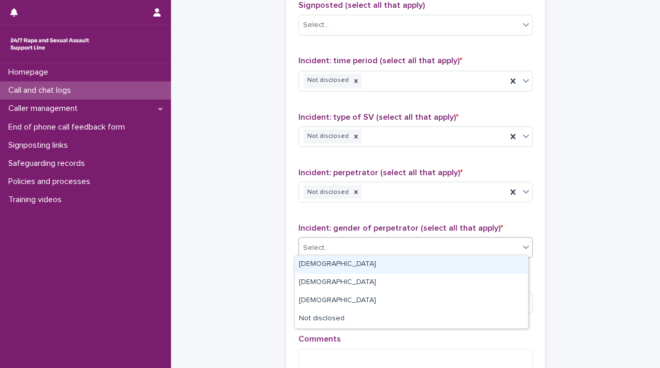
click at [523, 246] on icon at bounding box center [526, 246] width 10 height 10
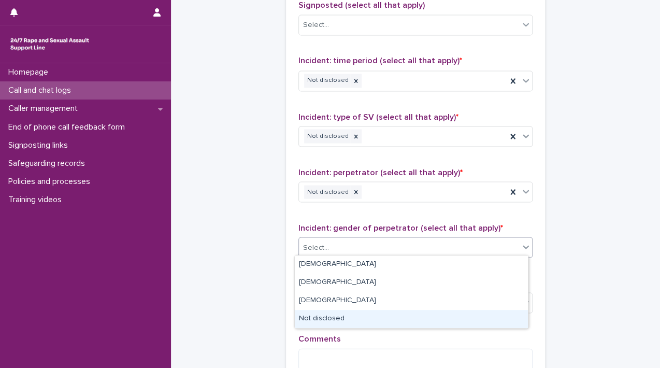
click at [483, 323] on div "Not disclosed" at bounding box center [411, 319] width 233 height 18
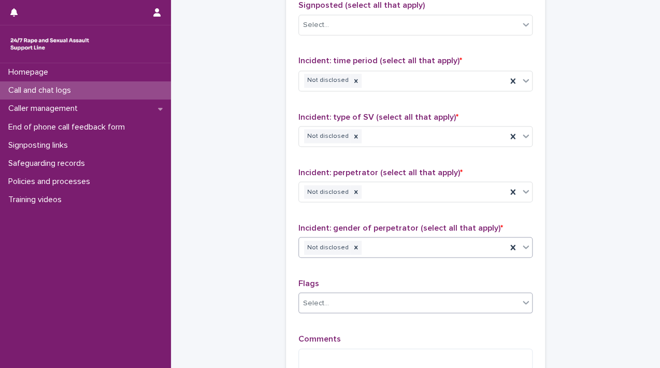
click at [521, 299] on icon at bounding box center [526, 302] width 10 height 10
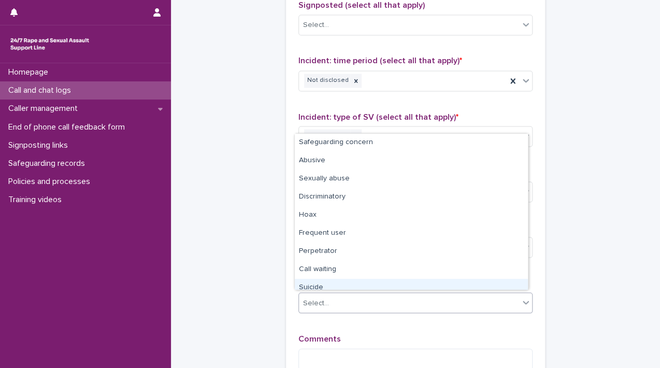
click at [421, 284] on div "Suicide" at bounding box center [411, 288] width 233 height 18
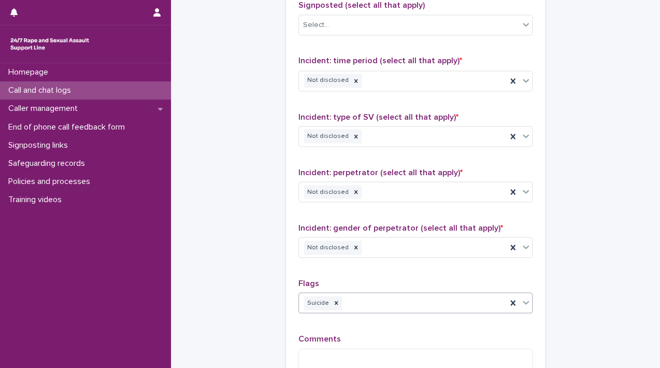
scroll to position [832, 0]
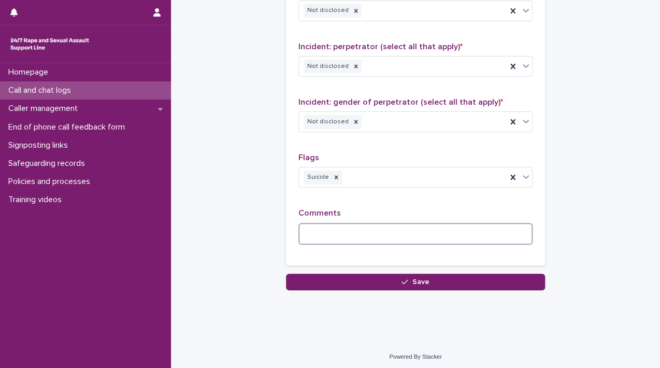
click at [454, 223] on textarea at bounding box center [415, 234] width 234 height 22
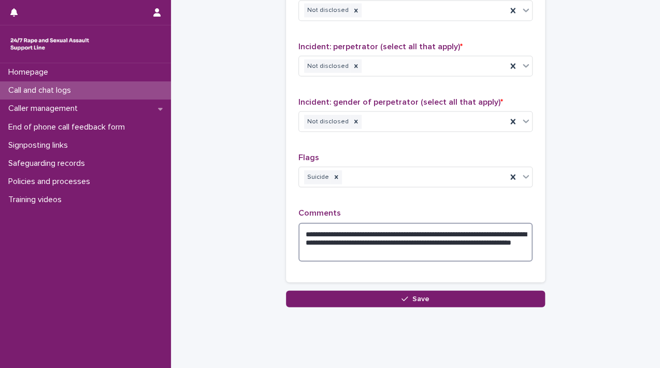
click at [393, 238] on textarea "**********" at bounding box center [415, 242] width 234 height 39
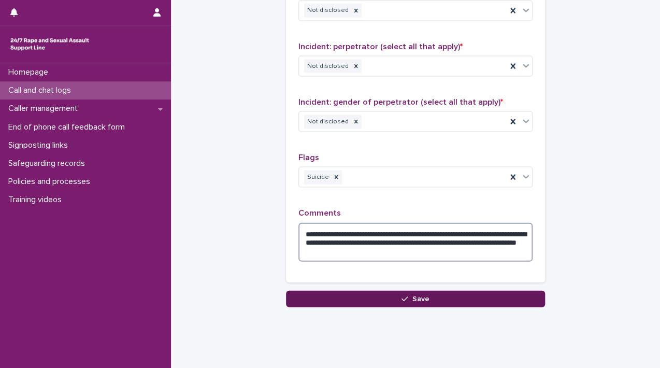
type textarea "**********"
click at [413, 297] on span "Save" at bounding box center [420, 298] width 17 height 7
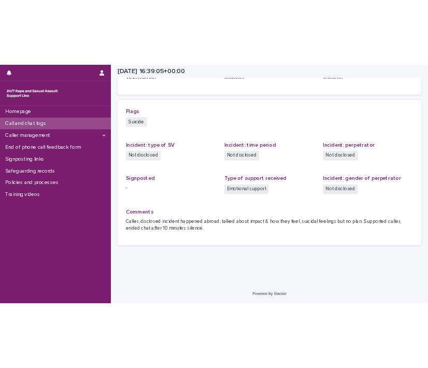
scroll to position [199, 0]
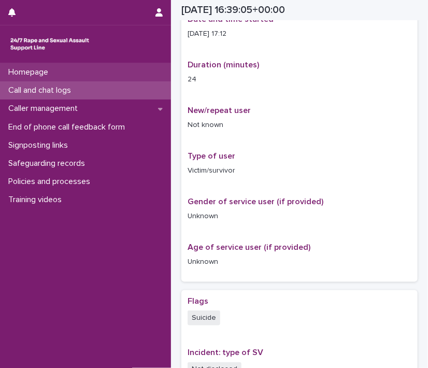
click at [57, 77] on div "Homepage" at bounding box center [85, 72] width 171 height 18
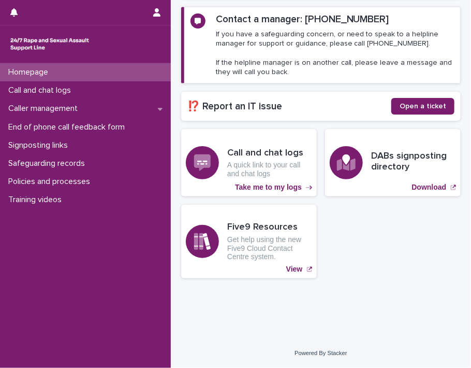
scroll to position [177, 0]
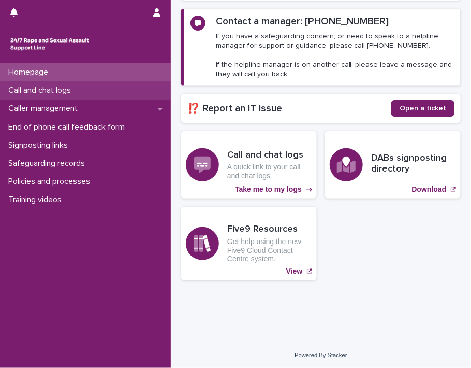
click at [49, 87] on p "Call and chat logs" at bounding box center [41, 90] width 75 height 10
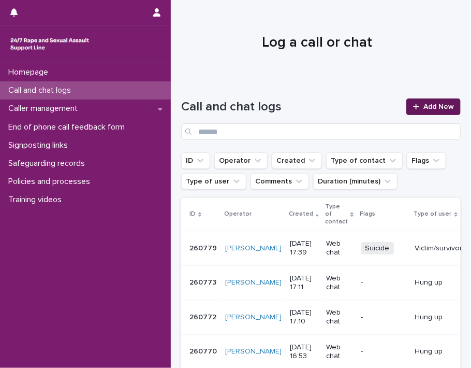
click at [413, 106] on div at bounding box center [418, 106] width 10 height 7
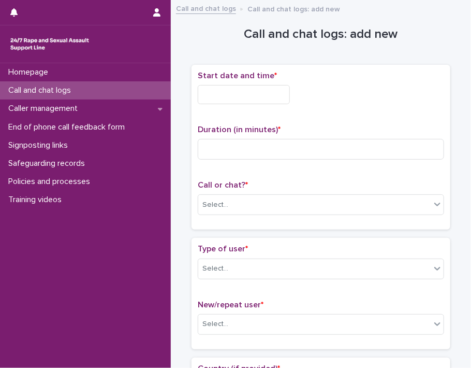
click at [211, 85] on input "text" at bounding box center [244, 94] width 92 height 19
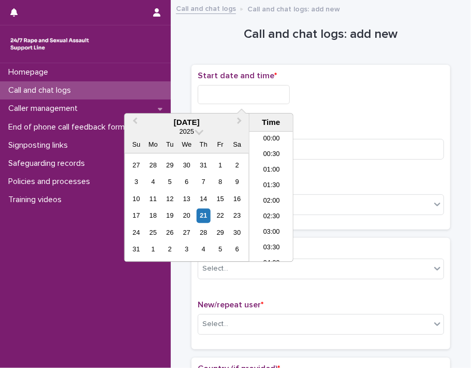
scroll to position [503, 0]
click at [207, 216] on div "21" at bounding box center [204, 216] width 14 height 14
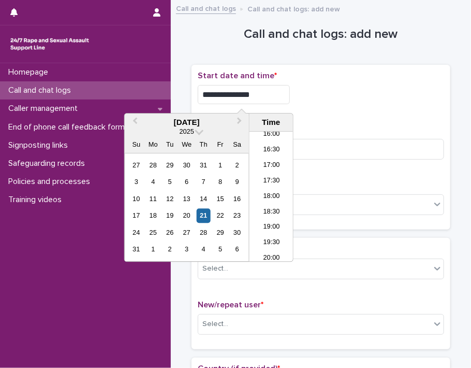
drag, startPoint x: 234, startPoint y: 93, endPoint x: 278, endPoint y: 96, distance: 44.1
click at [276, 97] on input "**********" at bounding box center [244, 94] width 92 height 19
type input "**********"
click at [354, 158] on input at bounding box center [321, 149] width 247 height 21
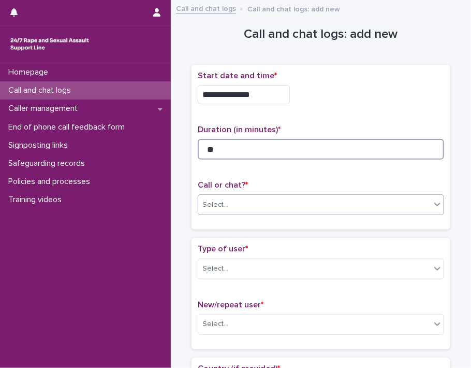
type input "**"
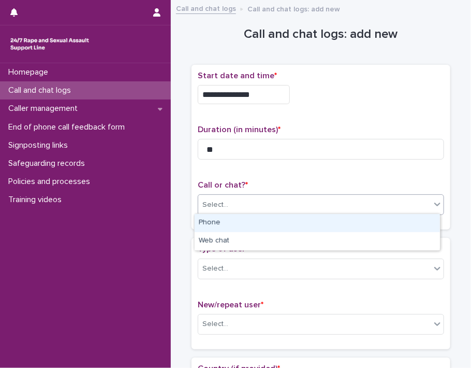
click at [433, 206] on icon at bounding box center [438, 204] width 10 height 10
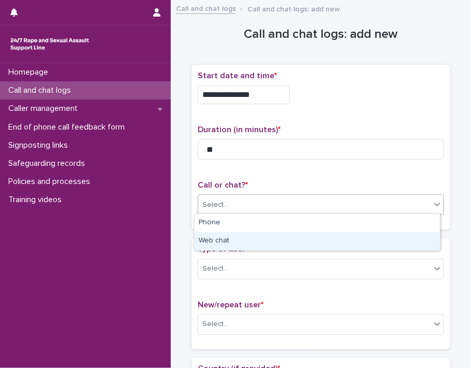
click at [420, 239] on div "Web chat" at bounding box center [318, 241] width 246 height 18
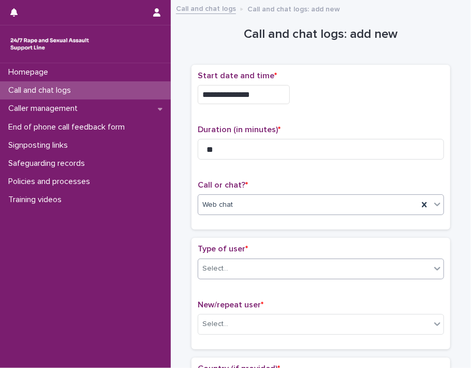
click at [435, 267] on icon at bounding box center [438, 268] width 10 height 10
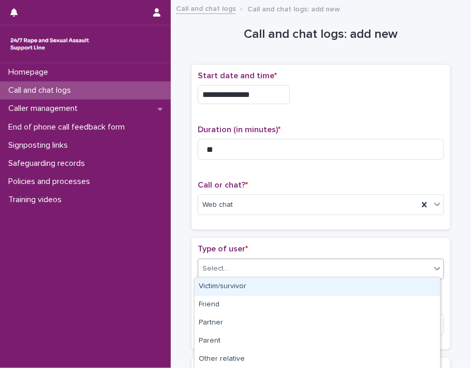
click at [427, 284] on div "Victim/survivor" at bounding box center [318, 287] width 246 height 18
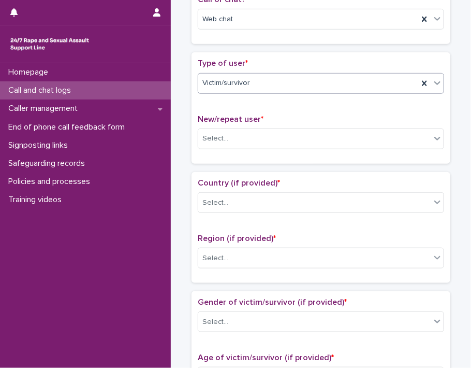
scroll to position [225, 0]
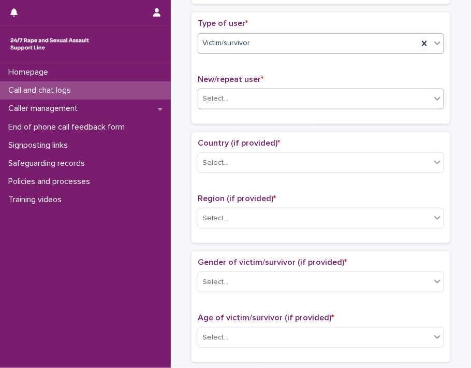
click at [434, 95] on icon at bounding box center [438, 98] width 10 height 10
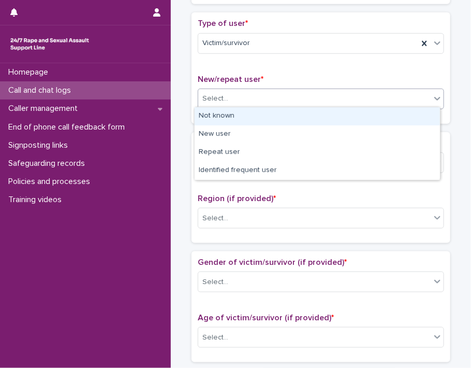
click at [403, 119] on div "Not known" at bounding box center [318, 116] width 246 height 18
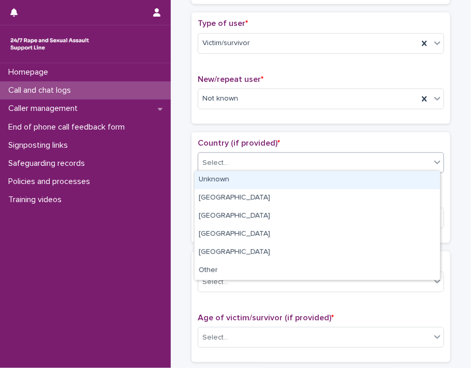
click at [433, 162] on icon at bounding box center [438, 162] width 10 height 10
click at [379, 180] on div "Unknown" at bounding box center [318, 180] width 246 height 18
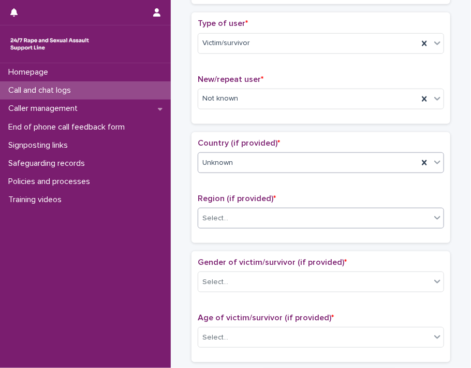
click at [433, 216] on icon at bounding box center [438, 217] width 10 height 10
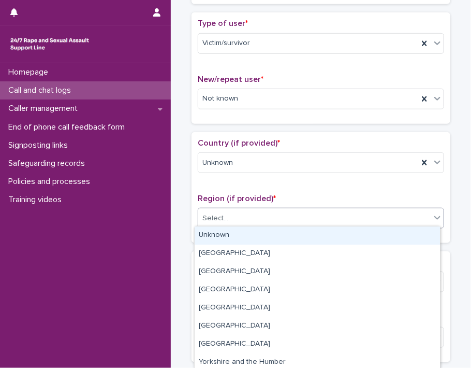
click at [402, 237] on div "Unknown" at bounding box center [318, 235] width 246 height 18
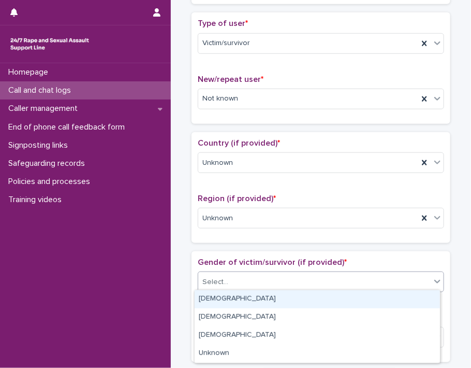
click at [437, 283] on icon at bounding box center [438, 281] width 10 height 10
click at [408, 299] on div "[DEMOGRAPHIC_DATA]" at bounding box center [318, 299] width 246 height 18
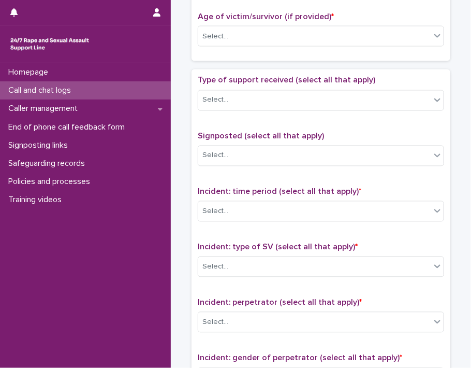
scroll to position [535, 0]
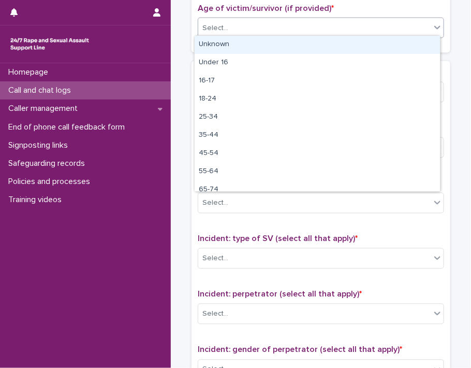
click at [432, 25] on div at bounding box center [438, 27] width 12 height 19
click at [396, 47] on div "Unknown" at bounding box center [318, 45] width 246 height 18
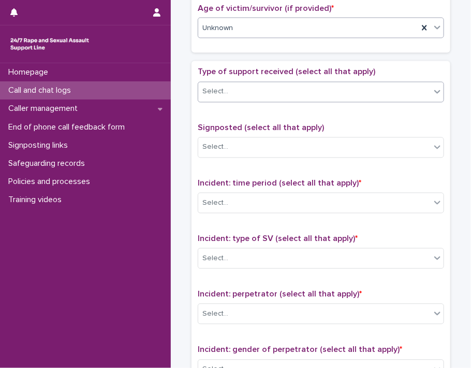
click at [432, 85] on div at bounding box center [438, 91] width 12 height 19
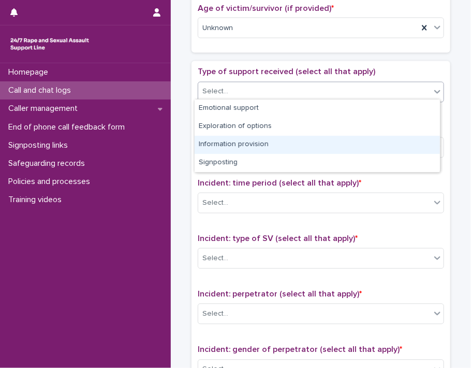
click at [312, 146] on div "Information provision" at bounding box center [318, 145] width 246 height 18
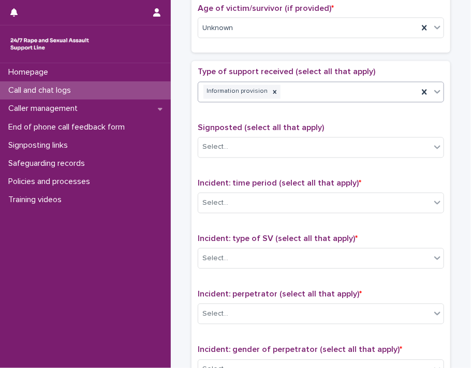
click at [436, 88] on icon at bounding box center [438, 92] width 10 height 10
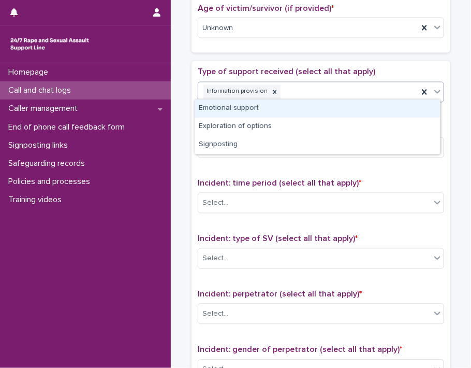
click at [407, 108] on div "Emotional support" at bounding box center [318, 108] width 246 height 18
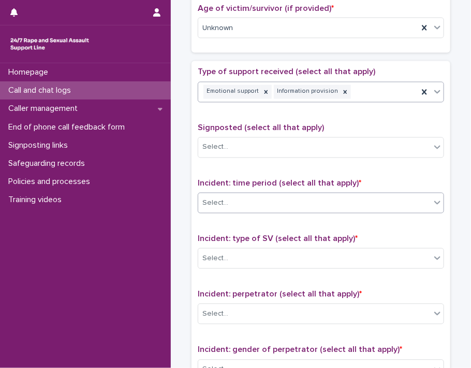
click at [433, 201] on icon at bounding box center [438, 202] width 10 height 10
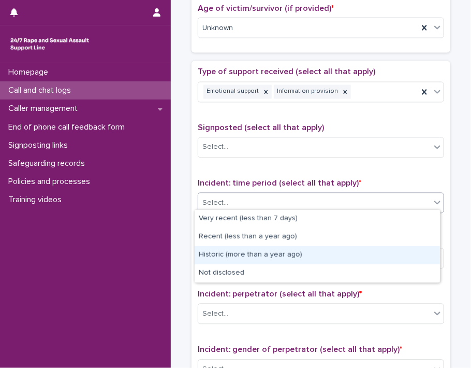
click at [403, 256] on div "Historic (more than a year ago)" at bounding box center [318, 255] width 246 height 18
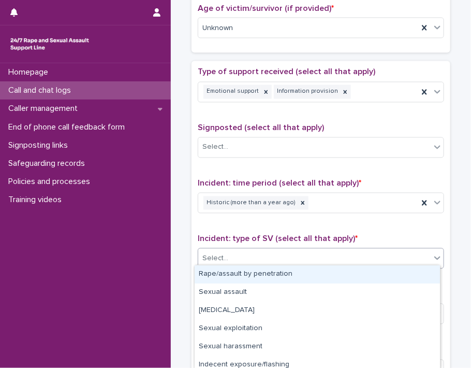
click at [433, 254] on icon at bounding box center [438, 258] width 10 height 10
click at [408, 272] on div "Rape/assault by penetration" at bounding box center [318, 274] width 246 height 18
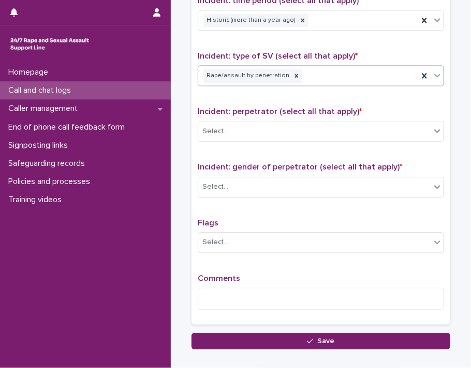
scroll to position [719, 0]
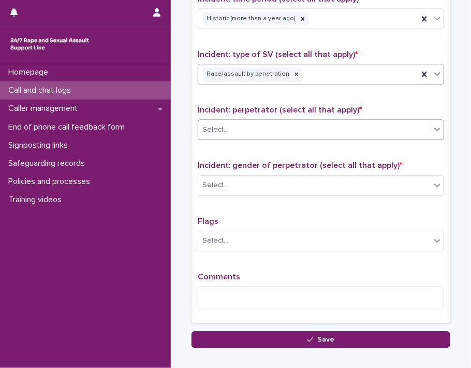
click at [412, 121] on div "Select..." at bounding box center [314, 129] width 233 height 17
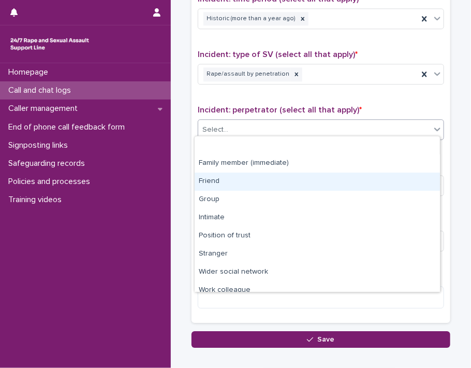
scroll to position [44, 0]
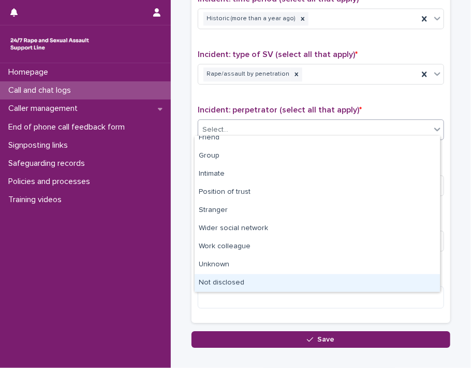
click at [418, 289] on div "Not disclosed" at bounding box center [318, 283] width 246 height 18
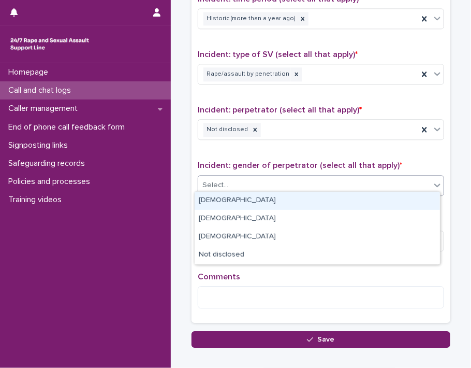
click at [437, 181] on icon at bounding box center [438, 185] width 10 height 10
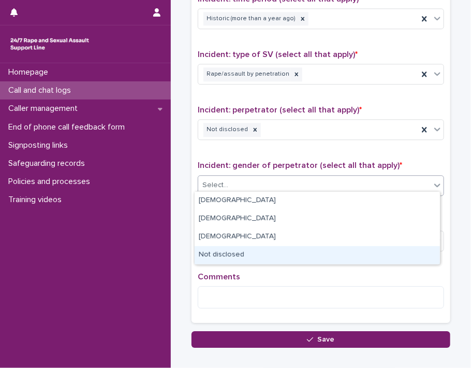
click at [415, 257] on div "Not disclosed" at bounding box center [318, 255] width 246 height 18
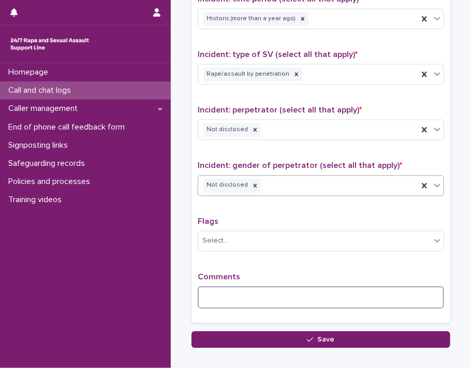
click at [361, 293] on textarea at bounding box center [321, 297] width 247 height 22
type textarea "*"
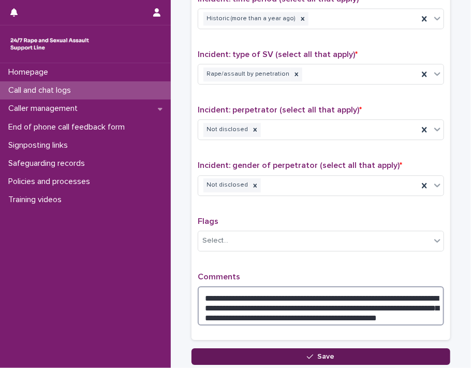
type textarea "**********"
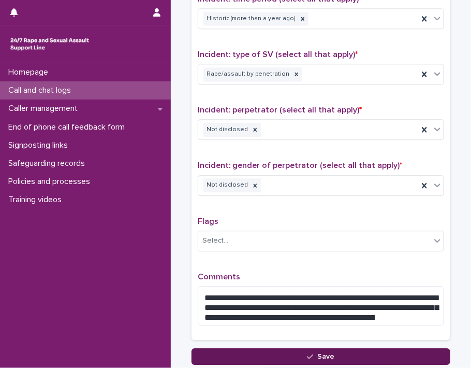
click at [410, 349] on button "Save" at bounding box center [321, 356] width 259 height 17
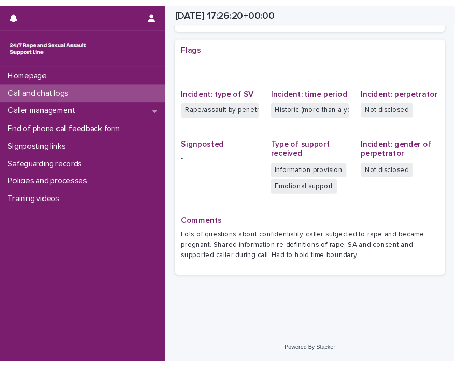
scroll to position [210, 0]
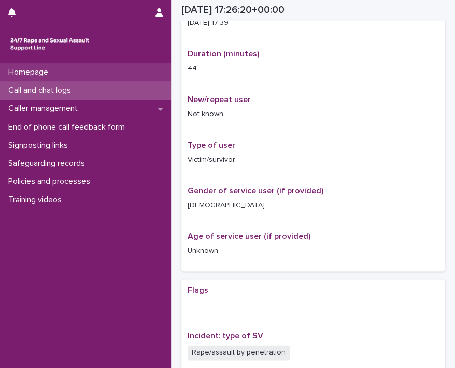
click at [52, 74] on p "Homepage" at bounding box center [30, 72] width 52 height 10
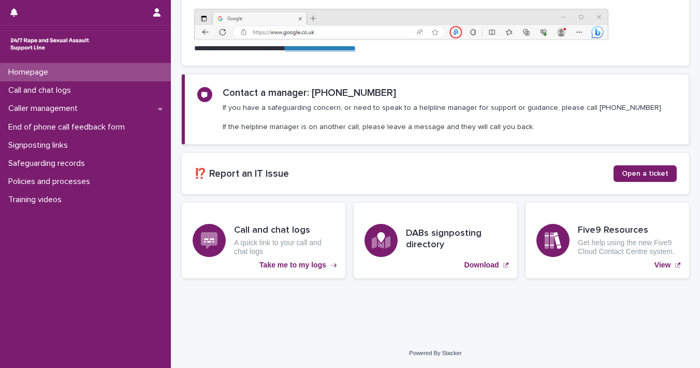
scroll to position [149, 0]
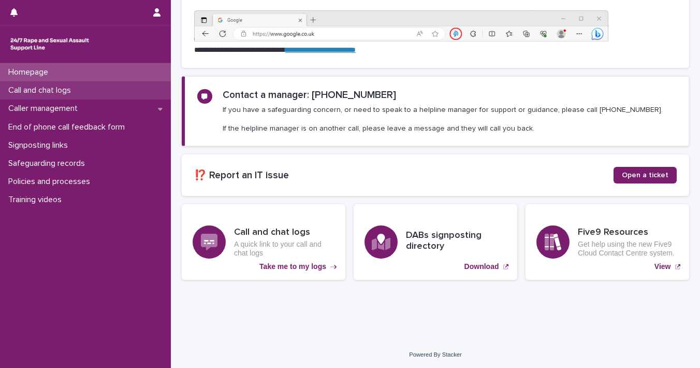
click at [69, 81] on div "Call and chat logs" at bounding box center [85, 90] width 171 height 18
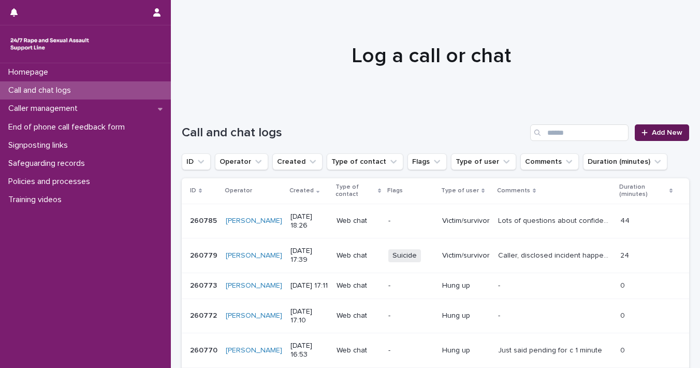
click at [637, 132] on div at bounding box center [647, 132] width 10 height 7
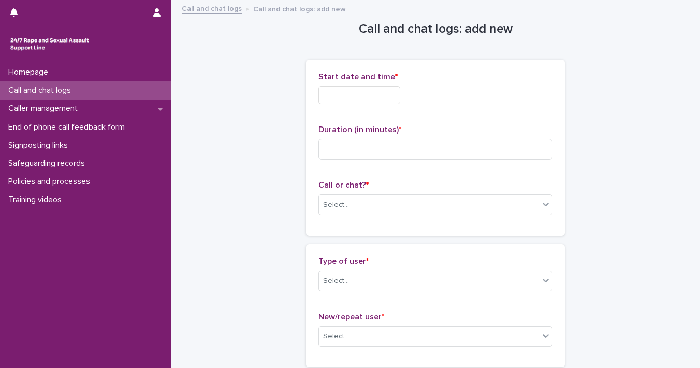
click at [323, 96] on input "text" at bounding box center [360, 95] width 82 height 18
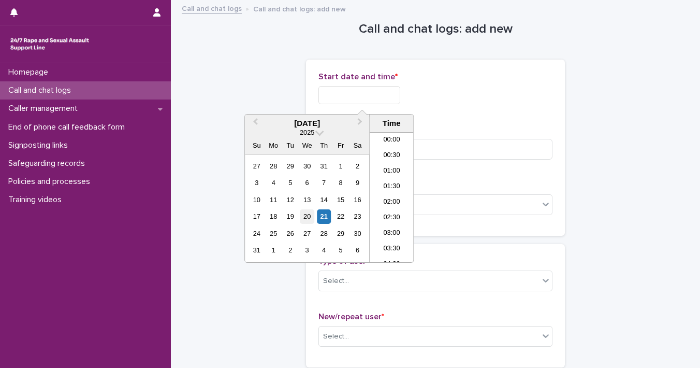
scroll to position [518, 0]
click at [320, 218] on div "21" at bounding box center [324, 216] width 14 height 14
drag, startPoint x: 354, startPoint y: 92, endPoint x: 426, endPoint y: 92, distance: 71.5
click at [424, 93] on div "**********" at bounding box center [436, 95] width 234 height 18
type input "**********"
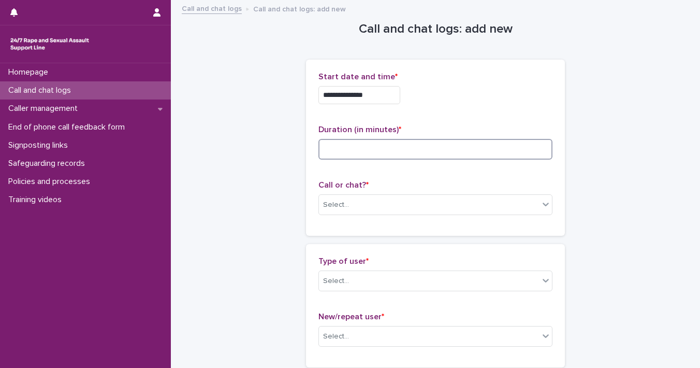
click at [510, 150] on input at bounding box center [436, 149] width 234 height 21
type input "**"
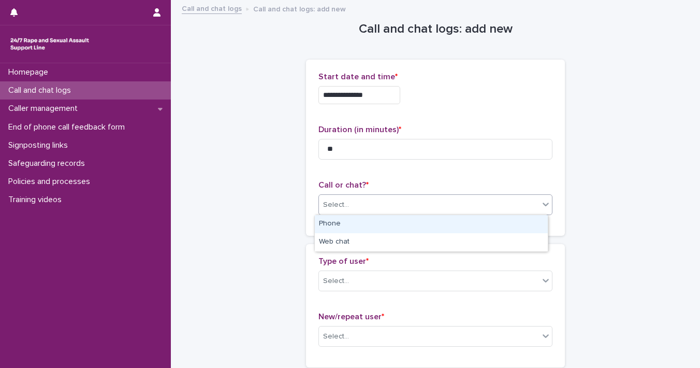
click at [541, 202] on icon at bounding box center [546, 204] width 10 height 10
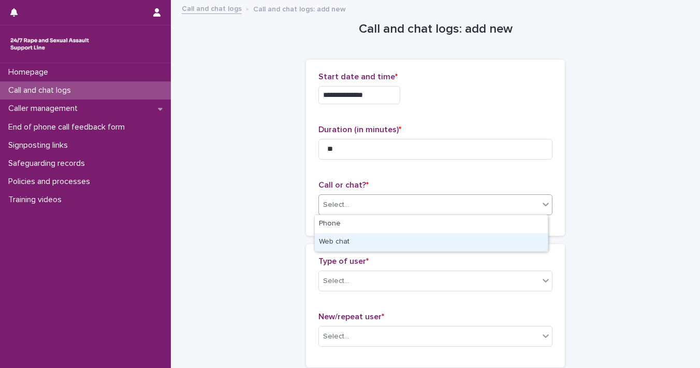
drag, startPoint x: 513, startPoint y: 232, endPoint x: 513, endPoint y: 239, distance: 6.8
click at [513, 239] on div "Web chat" at bounding box center [431, 242] width 233 height 18
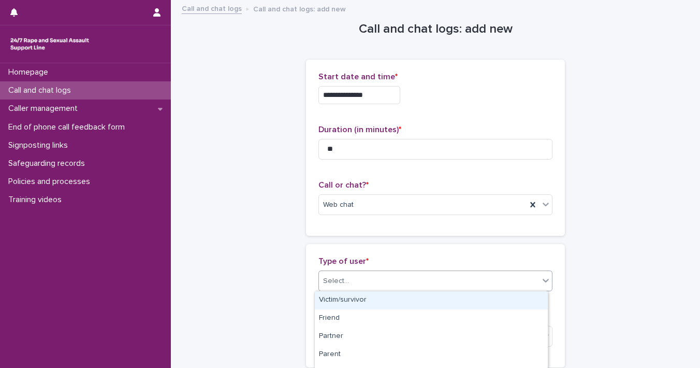
click at [540, 283] on div at bounding box center [546, 280] width 12 height 19
click at [521, 303] on div "Victim/survivor" at bounding box center [431, 300] width 233 height 18
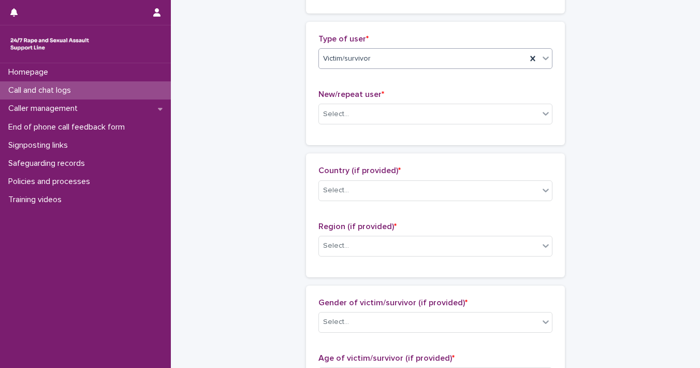
scroll to position [228, 0]
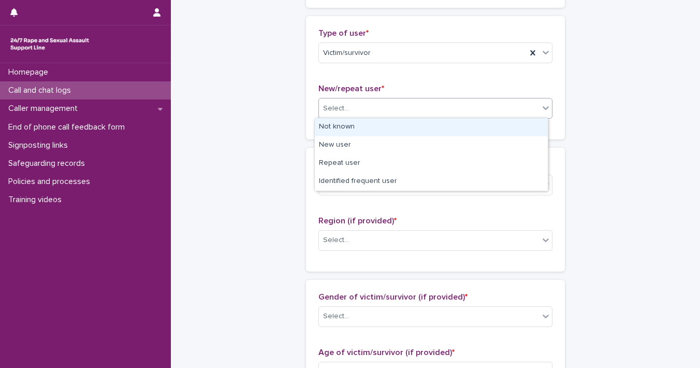
click at [541, 105] on icon at bounding box center [546, 108] width 10 height 10
click at [520, 133] on div "Not known" at bounding box center [431, 127] width 233 height 18
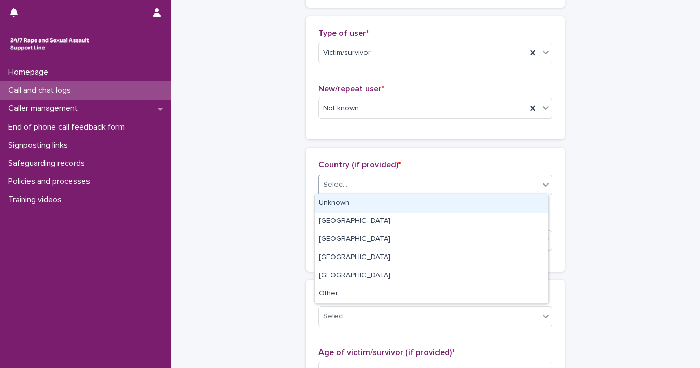
click at [546, 187] on div at bounding box center [546, 184] width 12 height 19
click at [534, 199] on div "Unknown" at bounding box center [431, 203] width 233 height 18
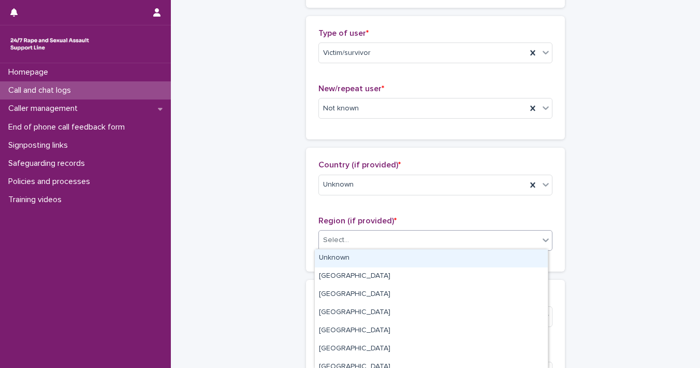
drag, startPoint x: 541, startPoint y: 245, endPoint x: 528, endPoint y: 249, distance: 13.8
click at [540, 245] on div at bounding box center [546, 240] width 12 height 19
click at [524, 262] on div "Unknown" at bounding box center [431, 258] width 233 height 18
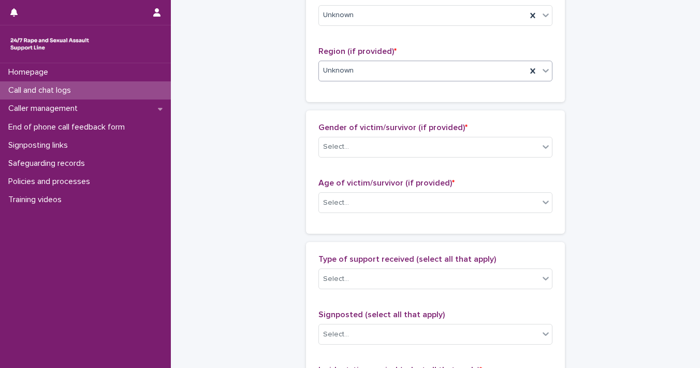
scroll to position [414, 0]
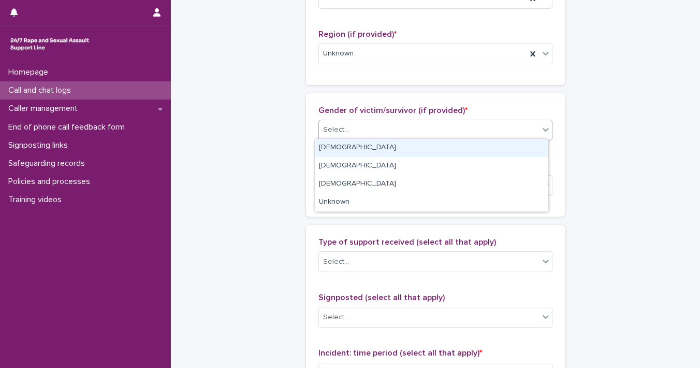
click at [541, 131] on icon at bounding box center [546, 129] width 10 height 10
drag, startPoint x: 508, startPoint y: 192, endPoint x: 506, endPoint y: 158, distance: 34.3
click at [506, 153] on div "[DEMOGRAPHIC_DATA]" at bounding box center [431, 148] width 233 height 18
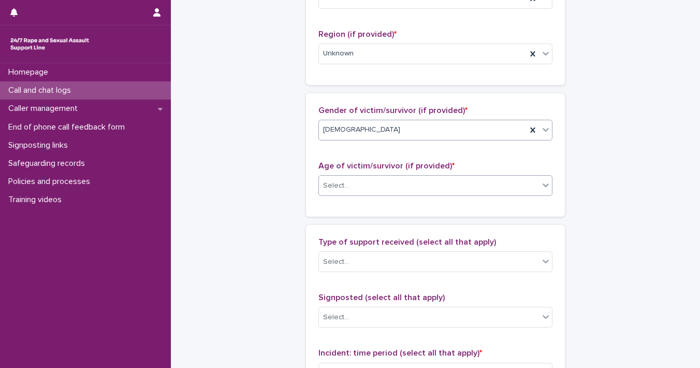
click at [543, 188] on icon at bounding box center [546, 185] width 10 height 10
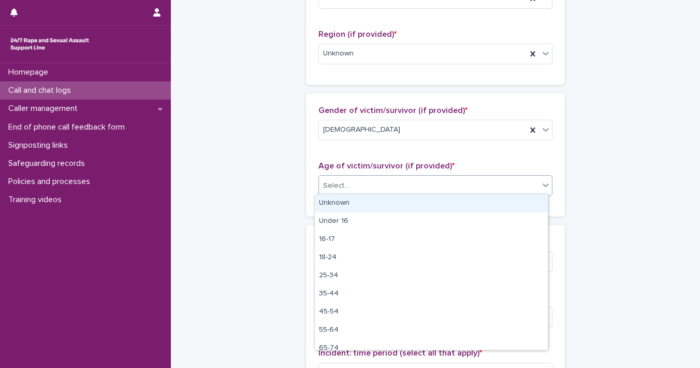
click at [537, 203] on div "Unknown" at bounding box center [431, 203] width 233 height 18
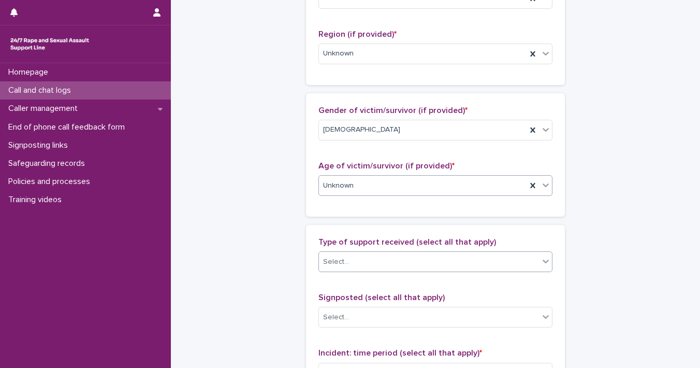
click at [543, 261] on icon at bounding box center [546, 261] width 10 height 10
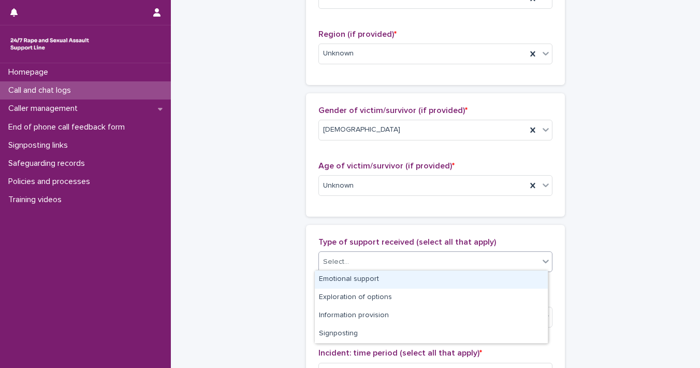
click at [533, 274] on div "Emotional support" at bounding box center [431, 279] width 233 height 18
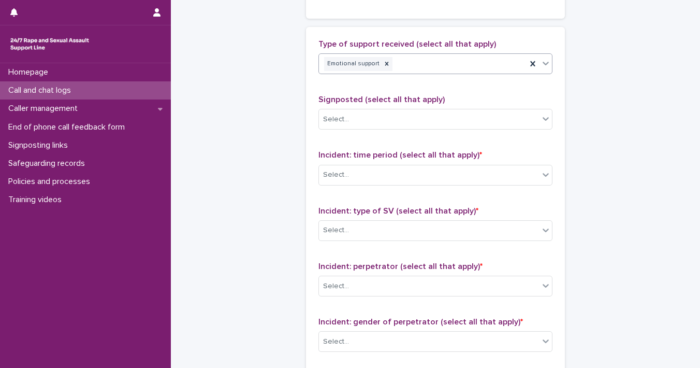
scroll to position [638, 0]
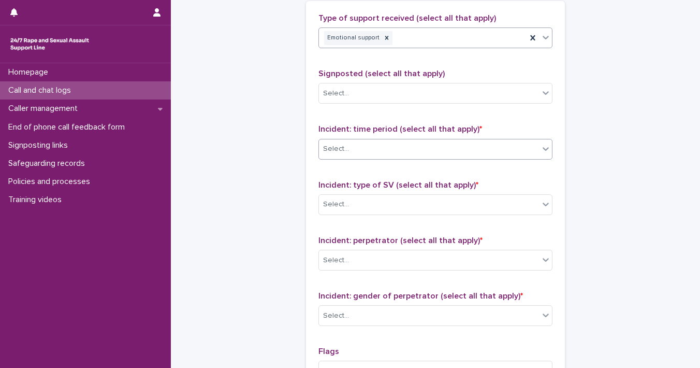
click at [543, 150] on icon at bounding box center [546, 149] width 10 height 10
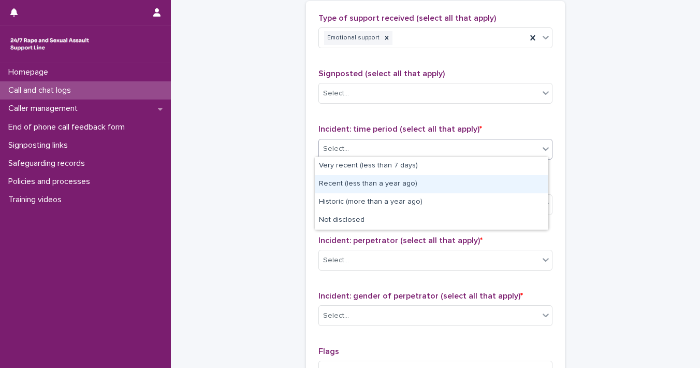
click at [536, 181] on div "Recent (less than a year ago)" at bounding box center [431, 184] width 233 height 18
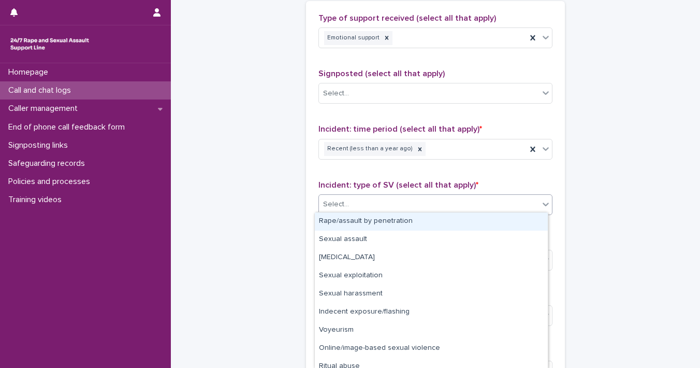
click at [543, 203] on icon at bounding box center [546, 205] width 6 height 4
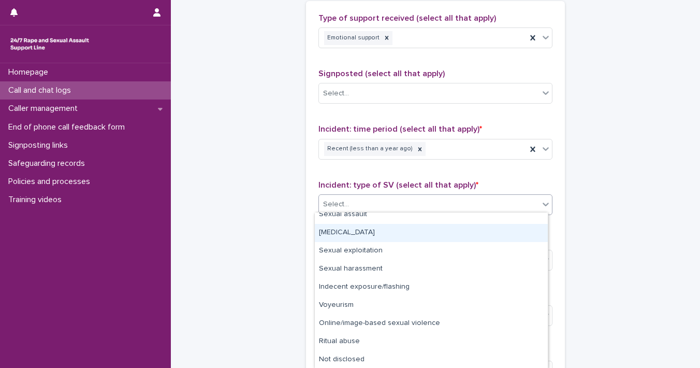
scroll to position [11, 0]
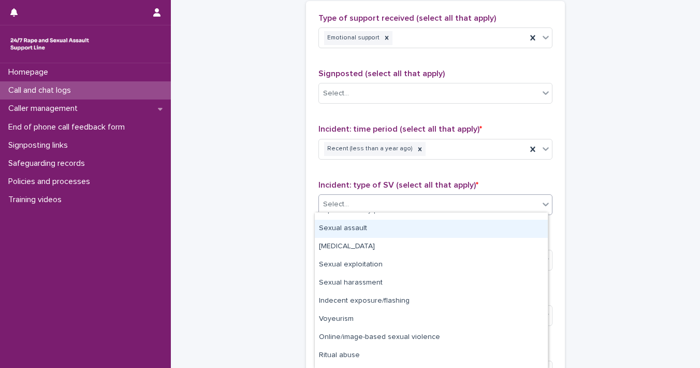
click at [522, 232] on div "Sexual assault" at bounding box center [431, 229] width 233 height 18
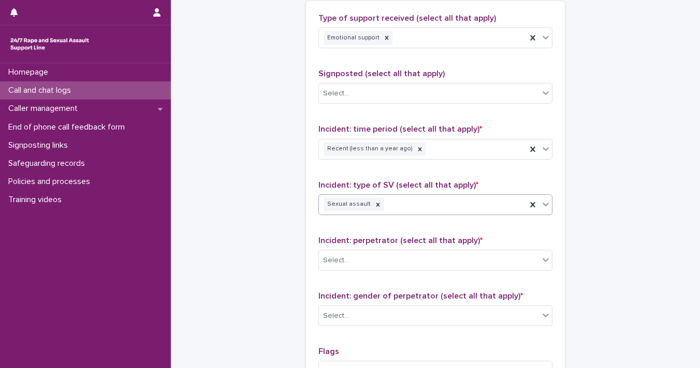
scroll to position [813, 0]
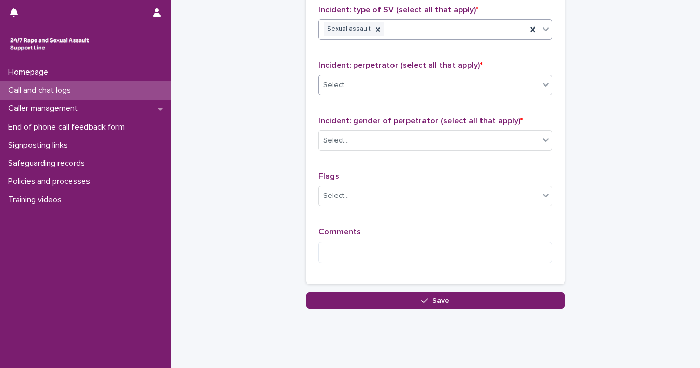
click at [545, 83] on icon at bounding box center [546, 84] width 10 height 10
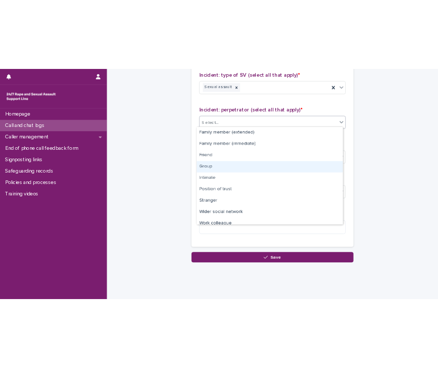
scroll to position [44, 0]
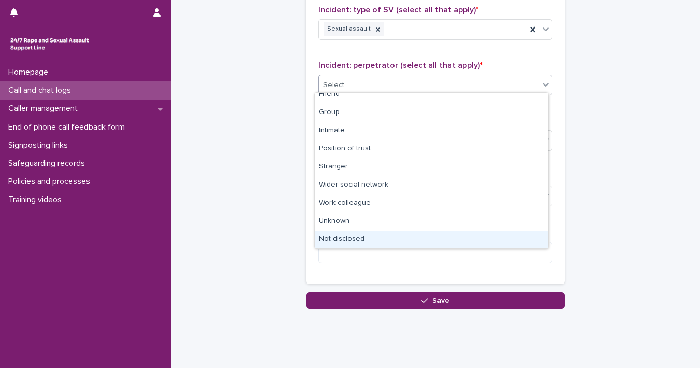
click at [508, 239] on div "Not disclosed" at bounding box center [431, 240] width 233 height 18
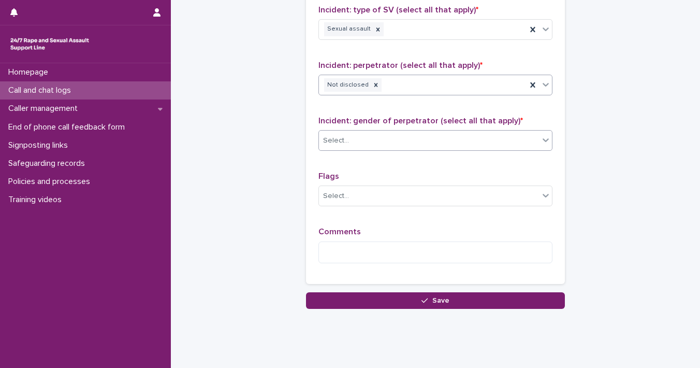
click at [541, 135] on icon at bounding box center [546, 140] width 10 height 10
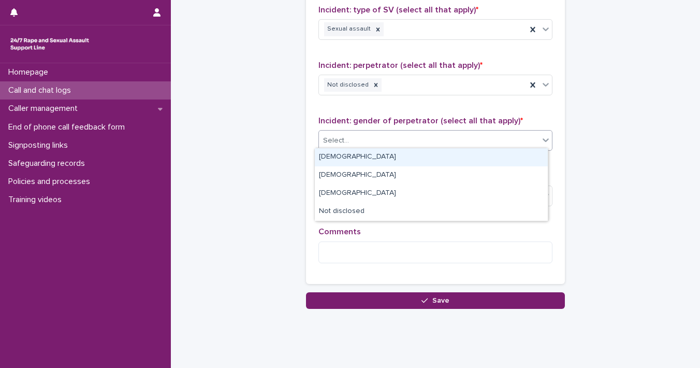
click at [520, 159] on div "[DEMOGRAPHIC_DATA]" at bounding box center [431, 157] width 233 height 18
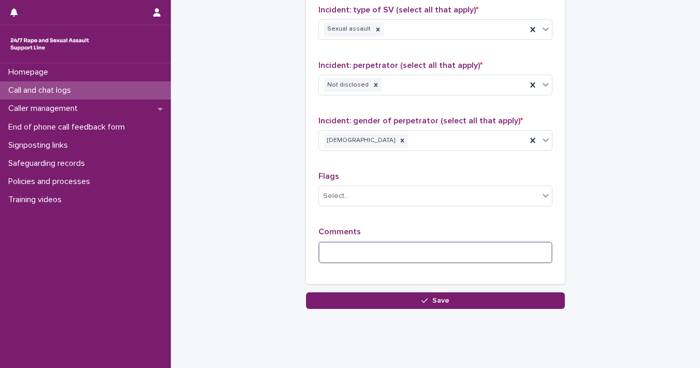
drag, startPoint x: 448, startPoint y: 255, endPoint x: 456, endPoint y: 251, distance: 9.5
click at [448, 255] on textarea at bounding box center [436, 252] width 234 height 22
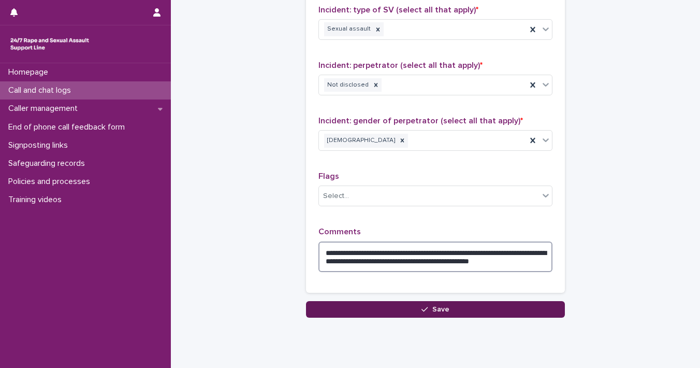
type textarea "**********"
click at [463, 309] on button "Save" at bounding box center [435, 309] width 259 height 17
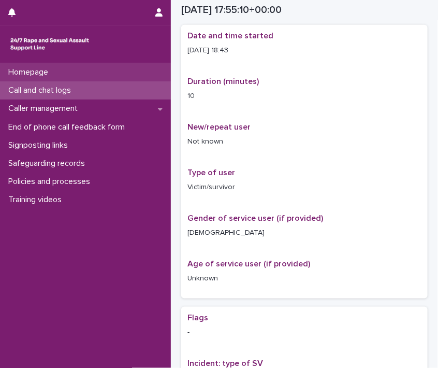
click at [23, 72] on p "Homepage" at bounding box center [30, 72] width 52 height 10
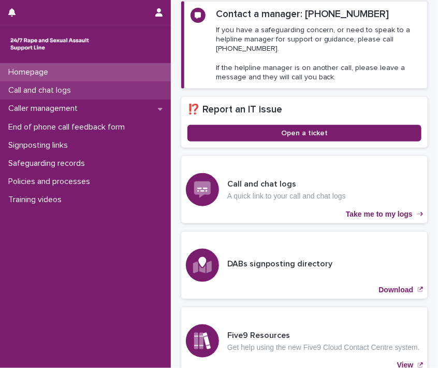
scroll to position [244, 0]
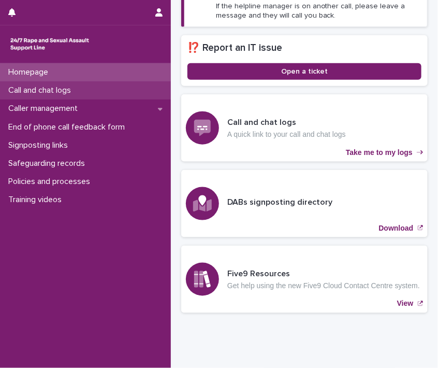
click at [25, 90] on p "Call and chat logs" at bounding box center [41, 90] width 75 height 10
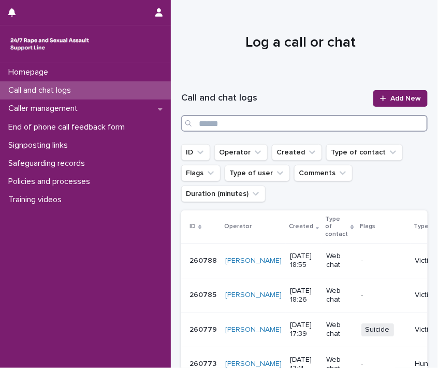
click at [226, 123] on input "Search" at bounding box center [304, 123] width 247 height 17
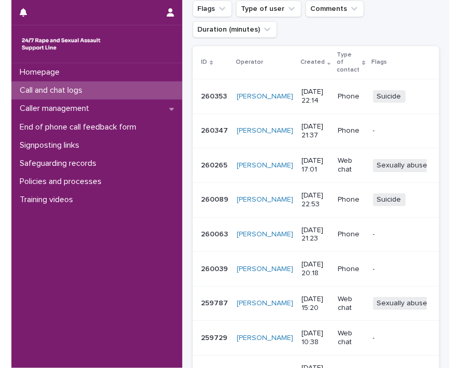
scroll to position [168, 0]
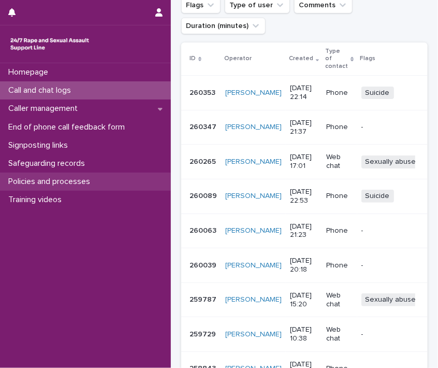
type input "***"
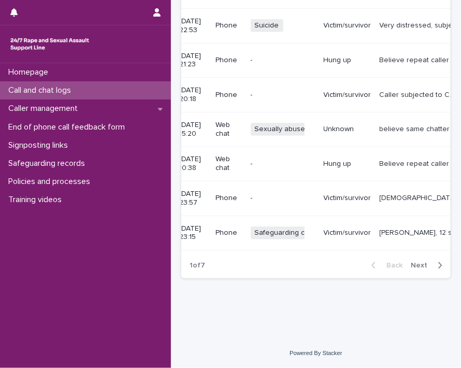
scroll to position [0, 0]
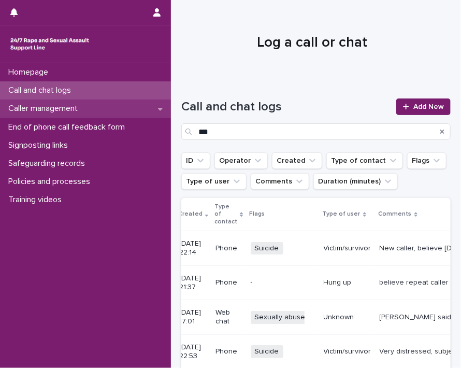
click at [104, 111] on div "Caller management" at bounding box center [85, 108] width 171 height 18
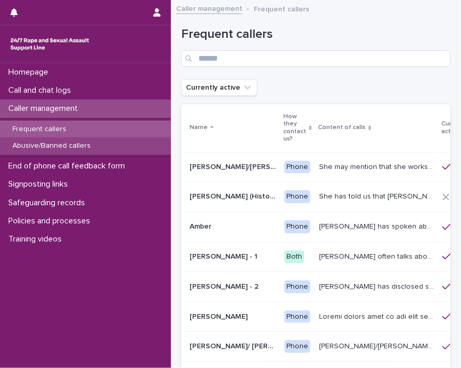
click at [66, 141] on p "Abusive/Banned callers" at bounding box center [51, 145] width 95 height 9
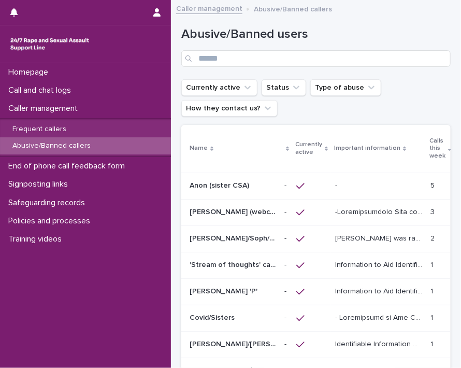
click at [341, 236] on p "[PERSON_NAME] was raped by their partner last year and they're currently facing…" at bounding box center [379, 237] width 89 height 11
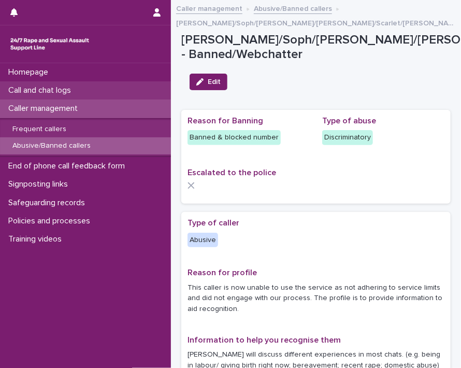
click at [85, 85] on div "Call and chat logs" at bounding box center [85, 90] width 171 height 18
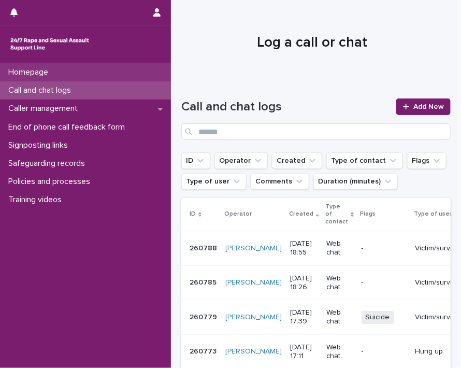
click at [83, 75] on div "Homepage" at bounding box center [85, 72] width 171 height 18
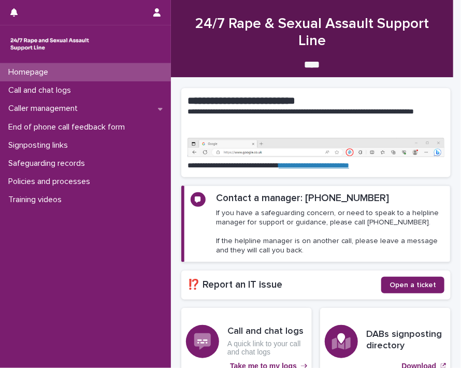
click at [51, 80] on div "Homepage" at bounding box center [85, 72] width 171 height 18
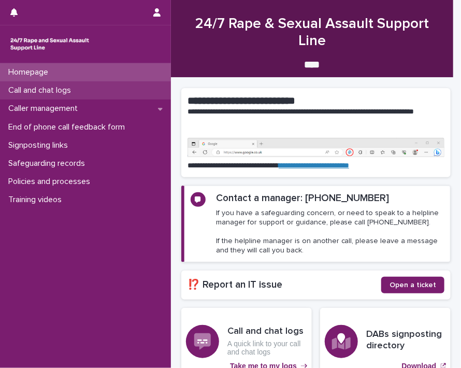
click at [47, 92] on p "Call and chat logs" at bounding box center [41, 90] width 75 height 10
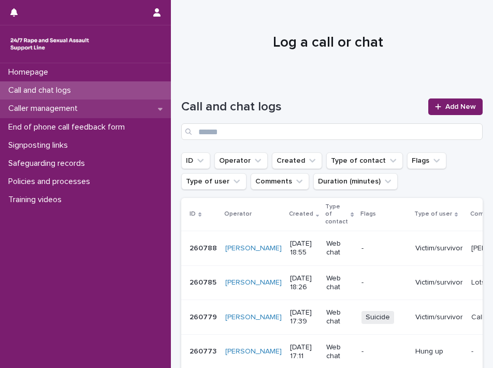
click at [75, 108] on p "Caller management" at bounding box center [45, 109] width 82 height 10
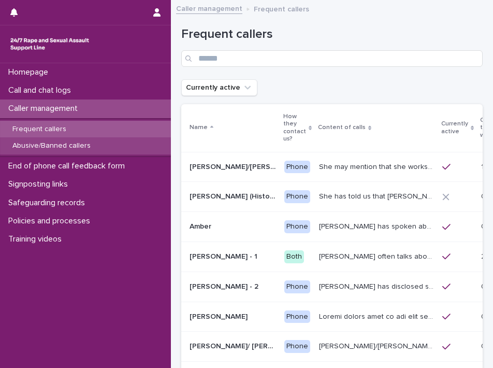
click at [68, 147] on p "Abusive/Banned callers" at bounding box center [51, 145] width 95 height 9
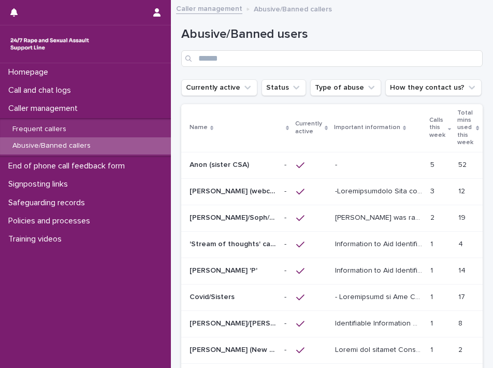
click at [357, 220] on p "[PERSON_NAME] was raped by their partner last year and they're currently facing…" at bounding box center [379, 216] width 89 height 11
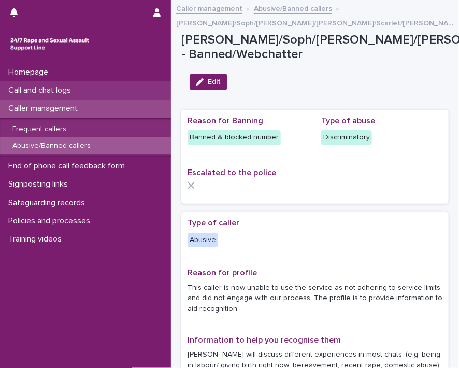
click at [108, 93] on div "Call and chat logs" at bounding box center [85, 90] width 171 height 18
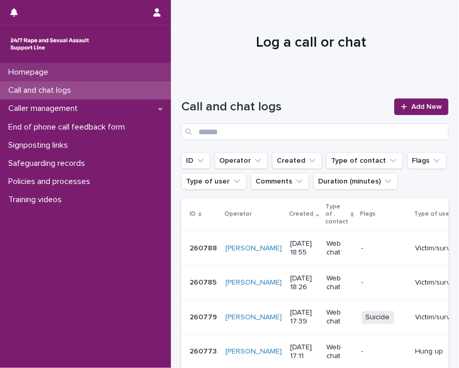
click at [106, 71] on div "Homepage" at bounding box center [85, 72] width 171 height 18
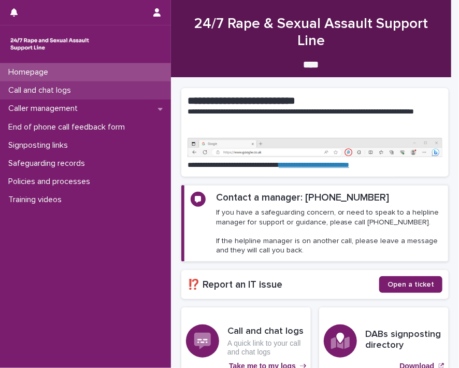
click at [102, 93] on div "Call and chat logs" at bounding box center [85, 90] width 171 height 18
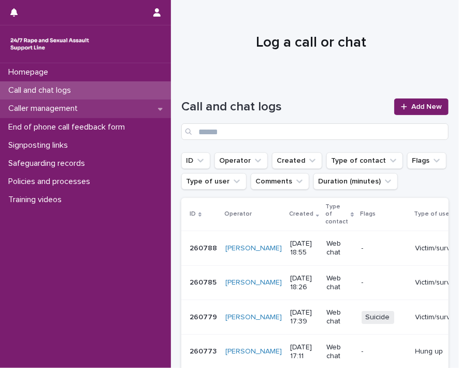
click at [97, 111] on div "Caller management" at bounding box center [85, 108] width 171 height 18
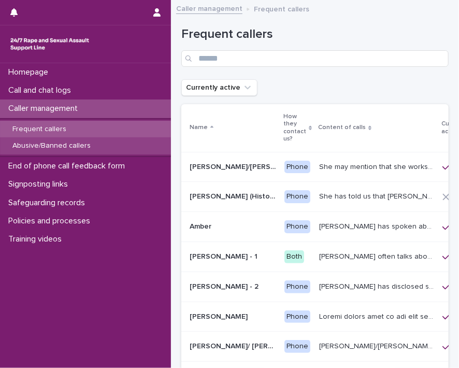
click at [63, 150] on p "Abusive/Banned callers" at bounding box center [51, 145] width 95 height 9
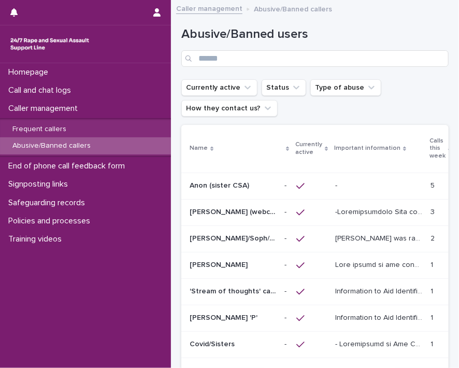
click at [360, 185] on p at bounding box center [378, 185] width 87 height 9
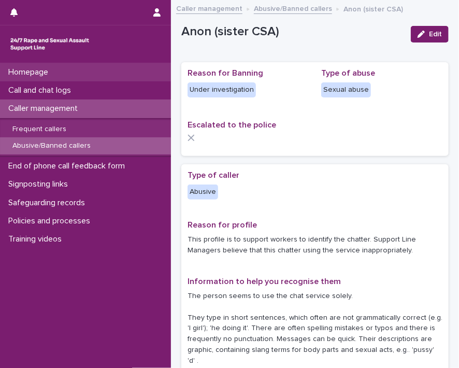
click at [39, 78] on div "Homepage" at bounding box center [85, 72] width 171 height 18
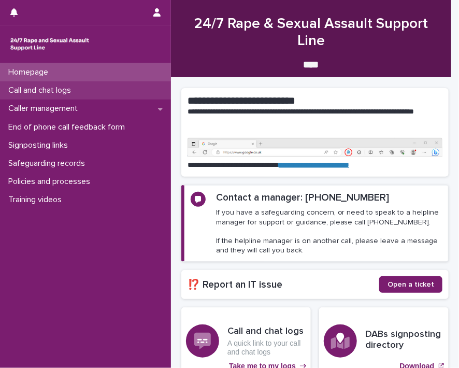
click at [39, 94] on p "Call and chat logs" at bounding box center [41, 90] width 75 height 10
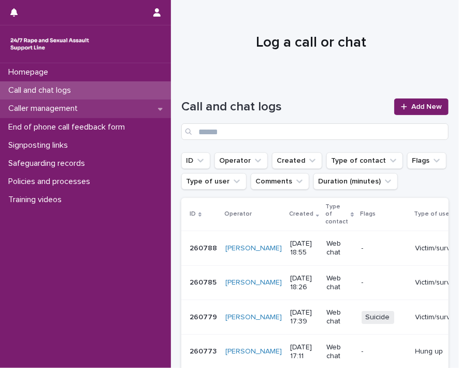
click at [23, 110] on p "Caller management" at bounding box center [45, 109] width 82 height 10
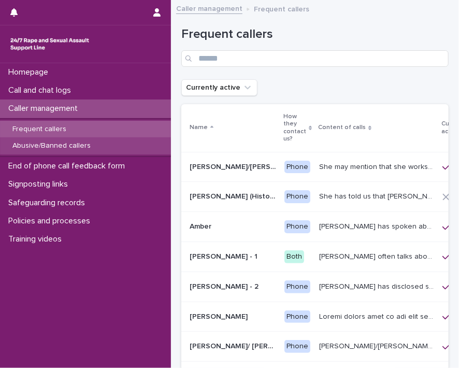
click at [32, 144] on p "Abusive/Banned callers" at bounding box center [51, 145] width 95 height 9
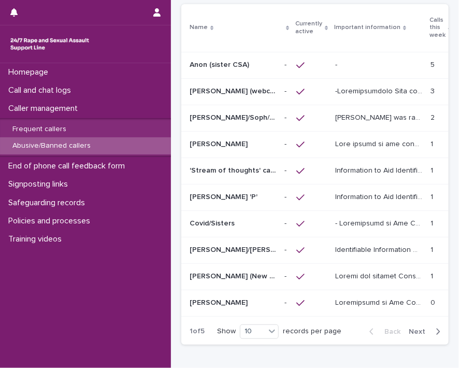
scroll to position [123, 0]
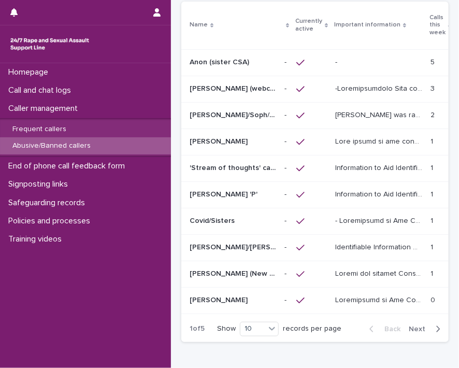
click at [412, 332] on span "Next" at bounding box center [420, 328] width 23 height 7
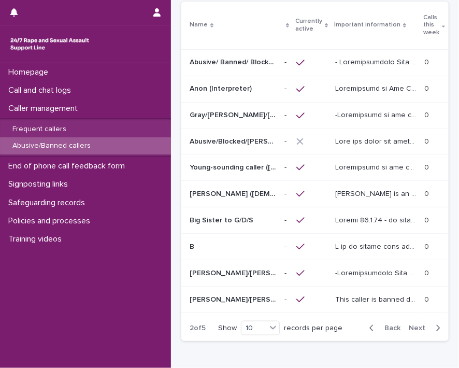
click at [412, 332] on span "Next" at bounding box center [420, 327] width 23 height 7
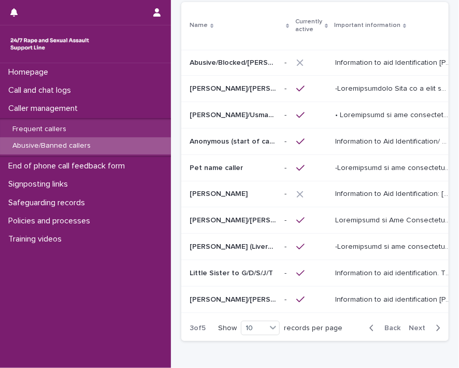
click at [412, 332] on span "Next" at bounding box center [420, 327] width 23 height 7
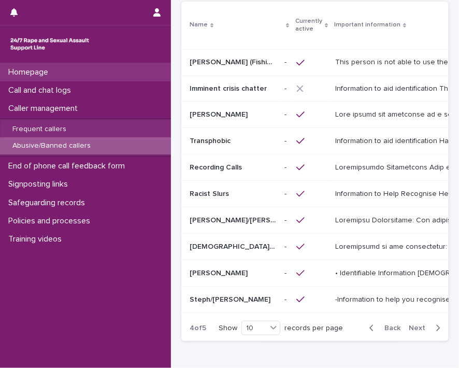
click at [95, 72] on div "Homepage" at bounding box center [85, 72] width 171 height 18
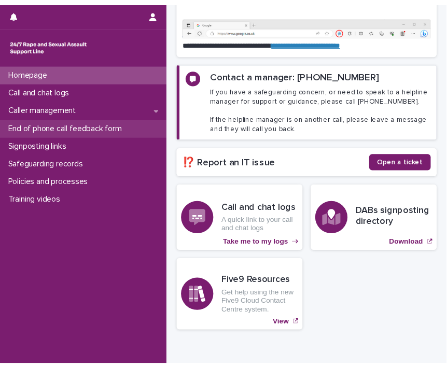
scroll to position [213, 0]
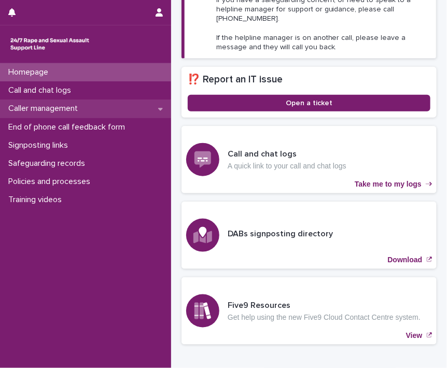
click at [50, 99] on div "Caller management" at bounding box center [85, 108] width 171 height 18
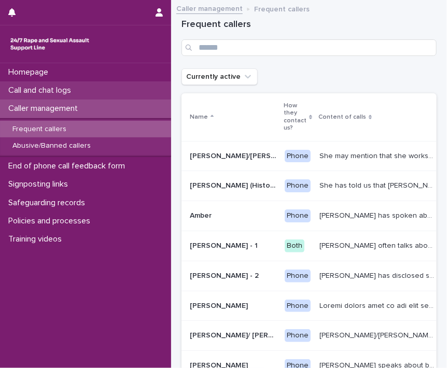
click at [51, 92] on p "Call and chat logs" at bounding box center [41, 90] width 75 height 10
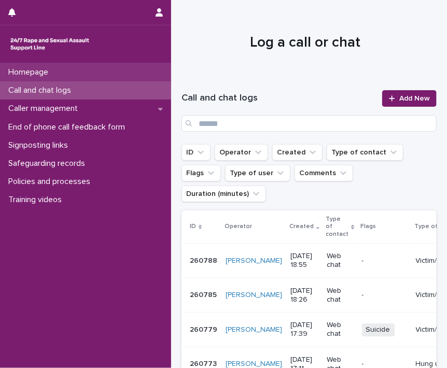
click at [52, 77] on p "Homepage" at bounding box center [30, 72] width 52 height 10
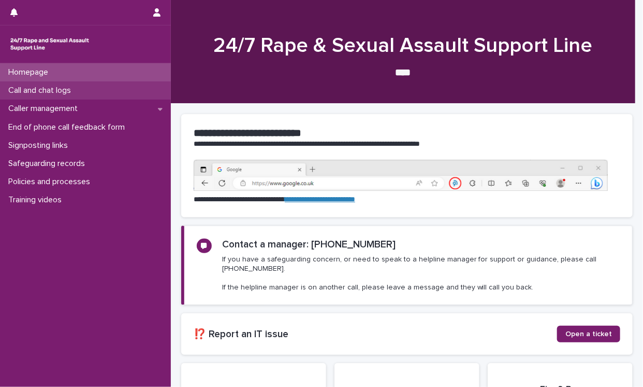
click at [110, 85] on div "Call and chat logs" at bounding box center [85, 90] width 171 height 18
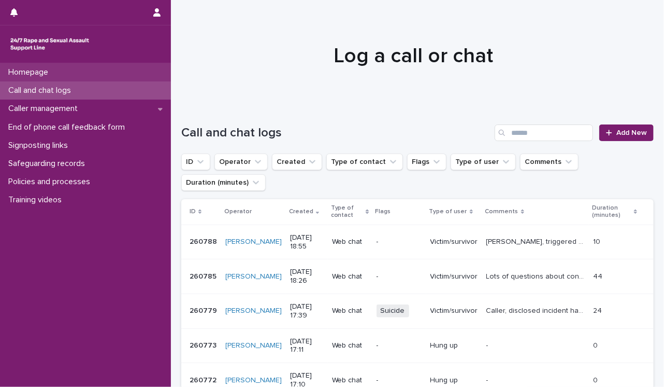
click at [15, 73] on p "Homepage" at bounding box center [30, 72] width 52 height 10
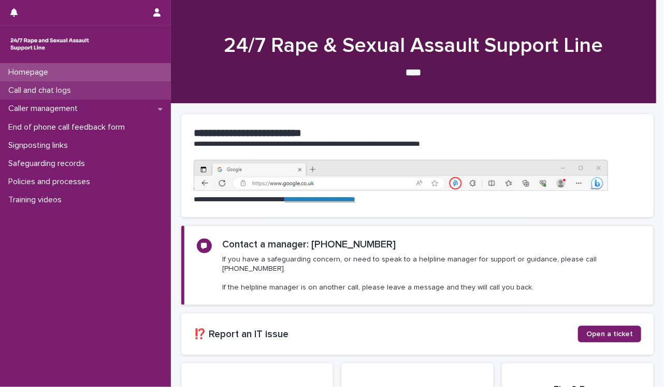
click at [16, 88] on p "Call and chat logs" at bounding box center [41, 90] width 75 height 10
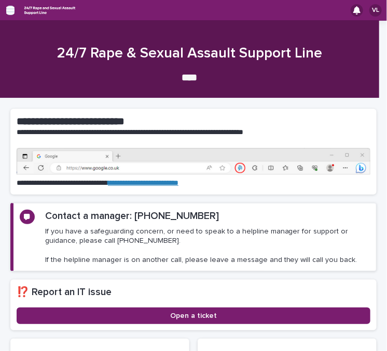
click at [8, 9] on icon "button" at bounding box center [10, 10] width 8 height 9
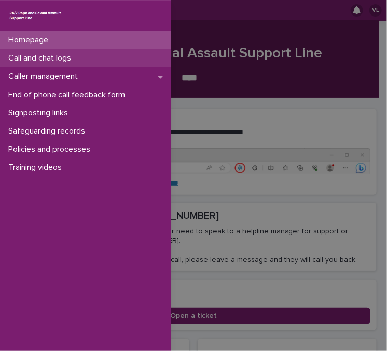
click at [25, 62] on p "Call and chat logs" at bounding box center [41, 58] width 75 height 10
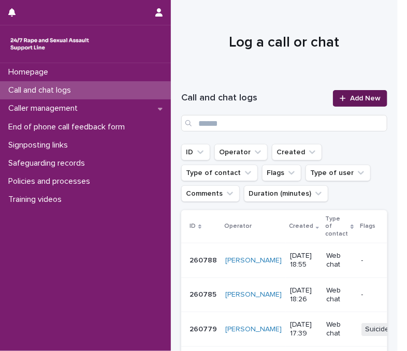
click at [367, 102] on link "Add New" at bounding box center [360, 98] width 54 height 17
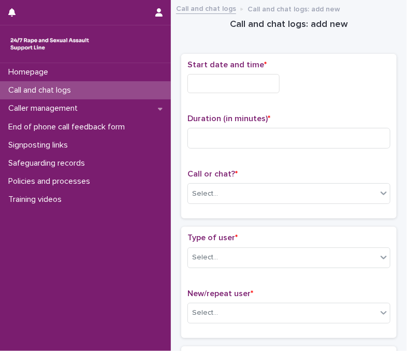
click at [199, 81] on input "text" at bounding box center [234, 83] width 92 height 19
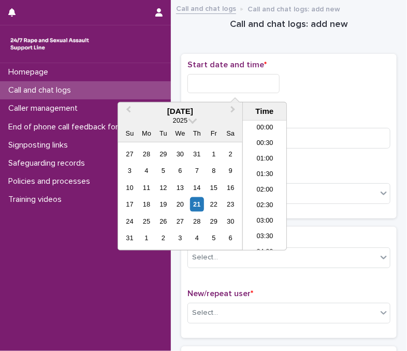
scroll to position [549, 0]
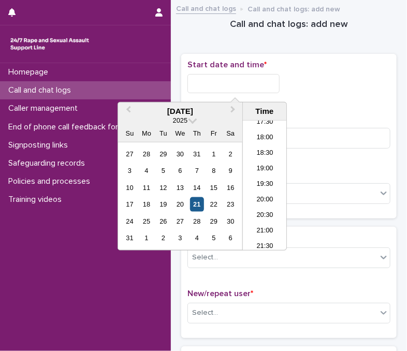
click at [193, 202] on div "21" at bounding box center [197, 204] width 14 height 14
drag, startPoint x: 226, startPoint y: 81, endPoint x: 264, endPoint y: 81, distance: 37.3
click at [264, 81] on input "**********" at bounding box center [234, 83] width 92 height 19
type input "**********"
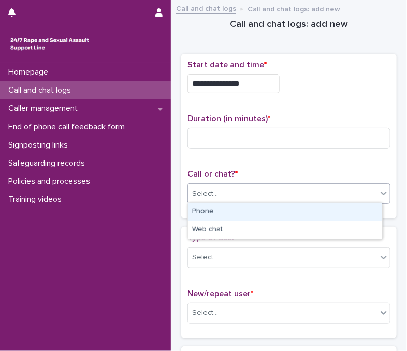
click at [346, 183] on div "Select..." at bounding box center [289, 193] width 203 height 21
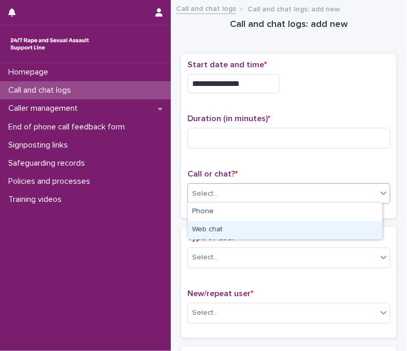
click at [317, 231] on div "Web chat" at bounding box center [285, 230] width 194 height 18
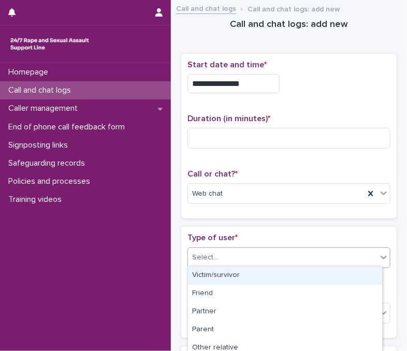
click at [379, 257] on icon at bounding box center [384, 257] width 10 height 10
click at [345, 273] on div "Victim/survivor" at bounding box center [285, 276] width 194 height 18
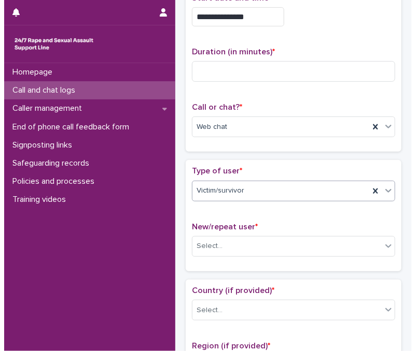
scroll to position [89, 0]
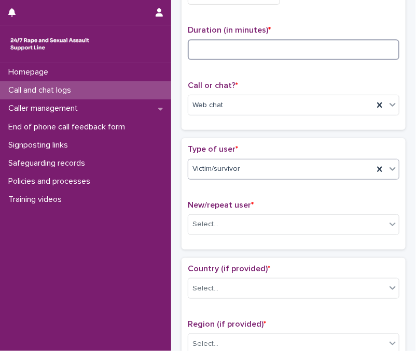
click at [208, 45] on input at bounding box center [293, 49] width 211 height 21
type input "**"
click at [387, 225] on icon at bounding box center [392, 224] width 10 height 10
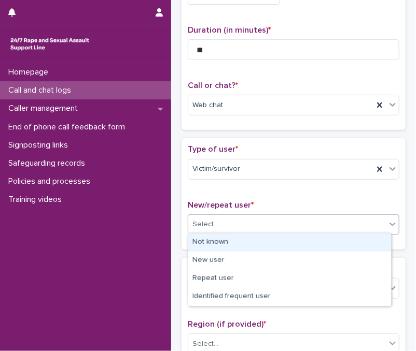
drag, startPoint x: 373, startPoint y: 239, endPoint x: 377, endPoint y: 269, distance: 30.4
click at [372, 240] on div "Not known" at bounding box center [289, 243] width 203 height 18
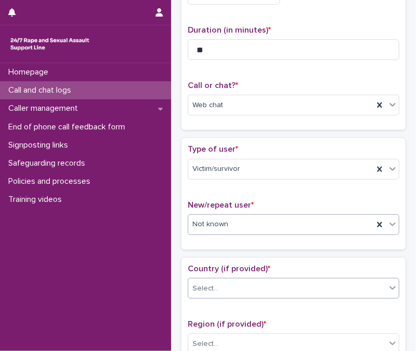
click at [387, 283] on icon at bounding box center [392, 288] width 10 height 10
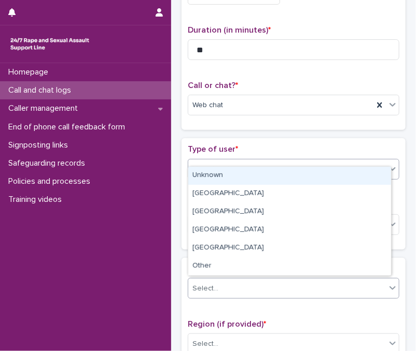
click at [301, 175] on div "Unknown" at bounding box center [289, 176] width 203 height 18
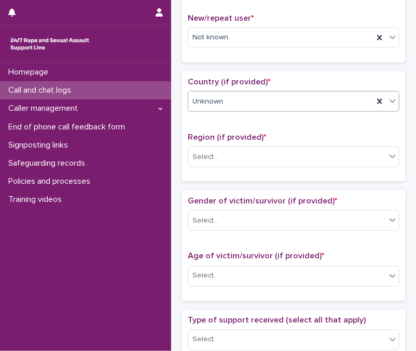
scroll to position [292, 0]
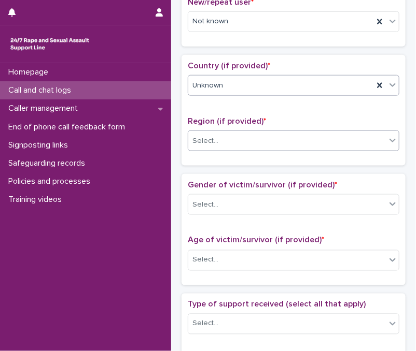
click at [387, 140] on icon at bounding box center [392, 140] width 10 height 10
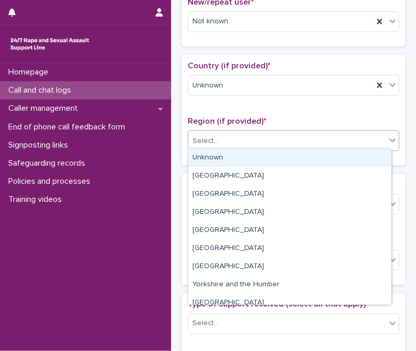
click at [325, 160] on div "Unknown" at bounding box center [289, 158] width 203 height 18
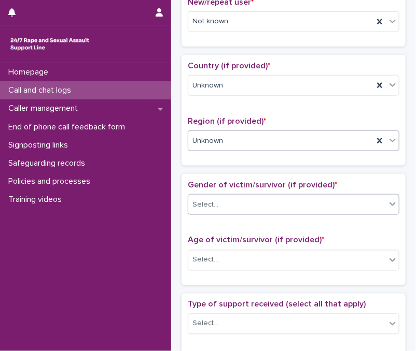
click at [387, 206] on icon at bounding box center [392, 204] width 10 height 10
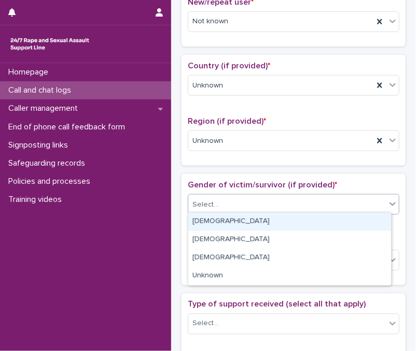
click at [361, 219] on div "[DEMOGRAPHIC_DATA]" at bounding box center [289, 222] width 203 height 18
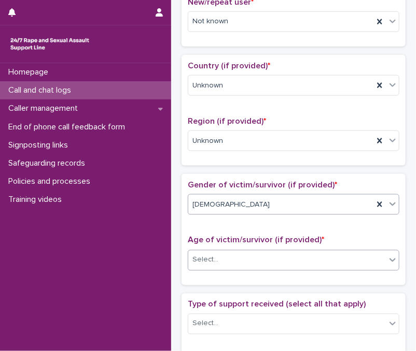
click at [389, 259] on icon at bounding box center [392, 261] width 6 height 4
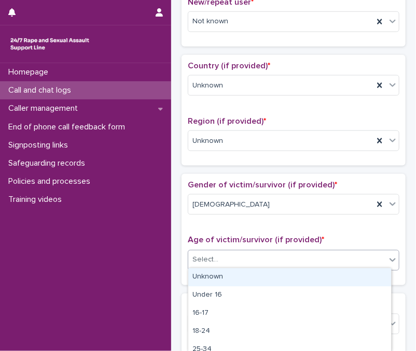
click at [375, 278] on div "Unknown" at bounding box center [289, 277] width 203 height 18
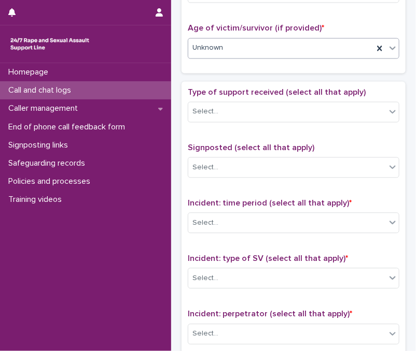
scroll to position [505, 0]
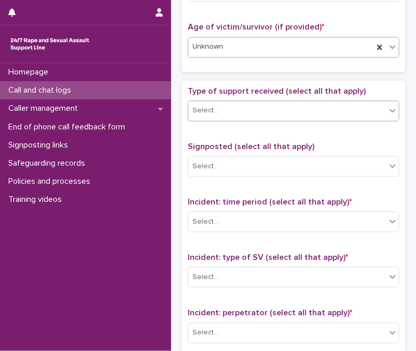
click at [386, 108] on div at bounding box center [392, 111] width 12 height 19
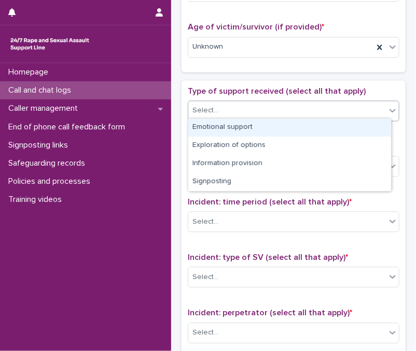
click at [359, 127] on div "Emotional support" at bounding box center [289, 128] width 203 height 18
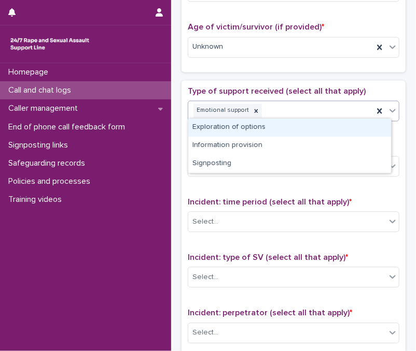
click at [387, 109] on icon at bounding box center [392, 111] width 10 height 10
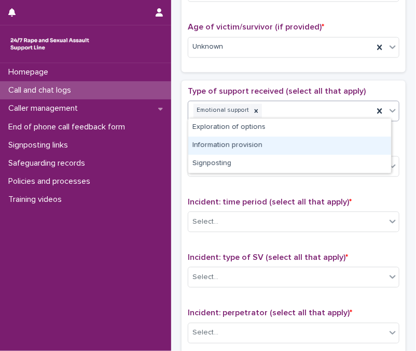
click at [359, 146] on div "Information provision" at bounding box center [289, 146] width 203 height 18
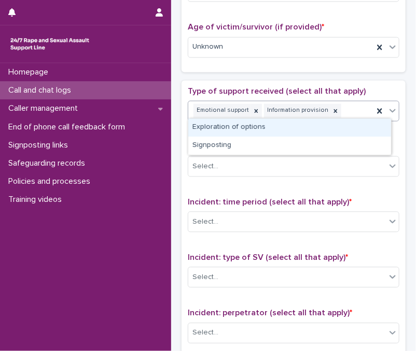
click at [387, 106] on icon at bounding box center [392, 111] width 10 height 10
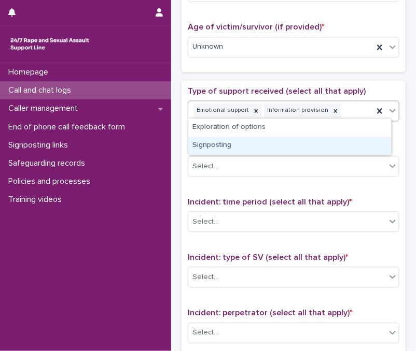
click at [346, 146] on div "Signposting" at bounding box center [289, 146] width 203 height 18
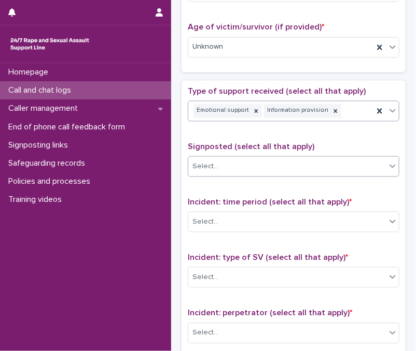
scroll to position [512, 0]
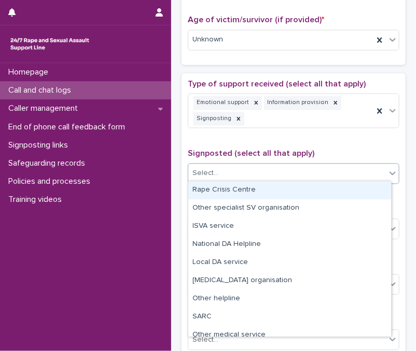
click at [386, 164] on div at bounding box center [392, 173] width 12 height 19
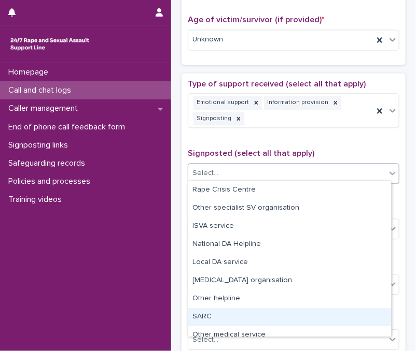
click at [335, 312] on div "SARC" at bounding box center [289, 317] width 203 height 18
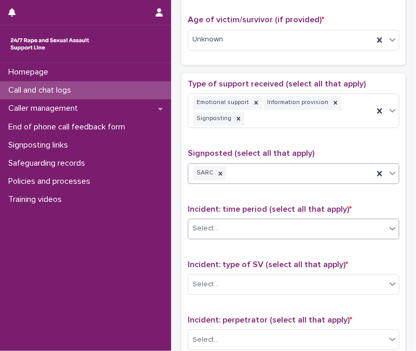
click at [376, 228] on div "Select..." at bounding box center [286, 229] width 197 height 17
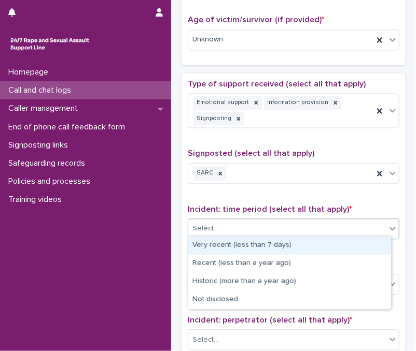
click at [363, 242] on div "Very recent (less than 7 days)" at bounding box center [289, 246] width 203 height 18
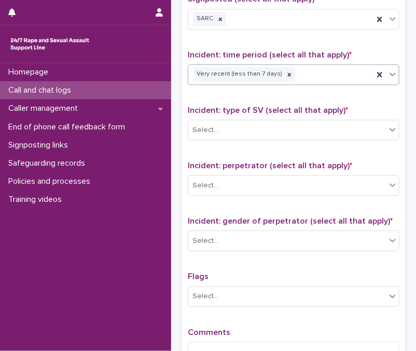
scroll to position [710, 0]
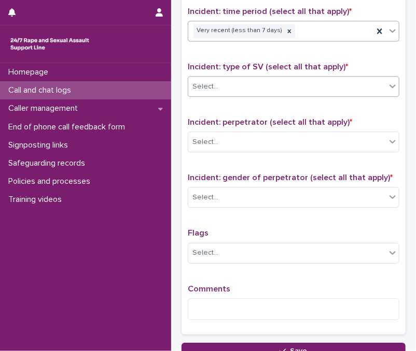
click at [387, 82] on icon at bounding box center [392, 86] width 10 height 10
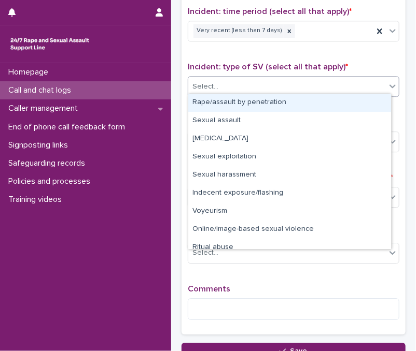
click at [327, 106] on div "Rape/assault by penetration" at bounding box center [289, 103] width 203 height 18
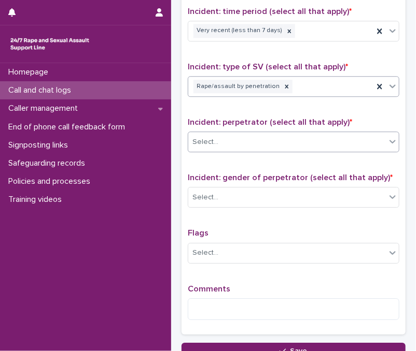
click at [386, 144] on div at bounding box center [392, 141] width 12 height 19
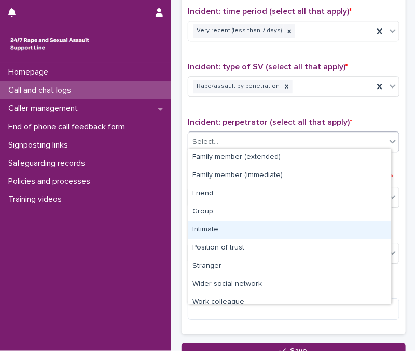
click at [339, 230] on div "Intimate" at bounding box center [289, 230] width 203 height 18
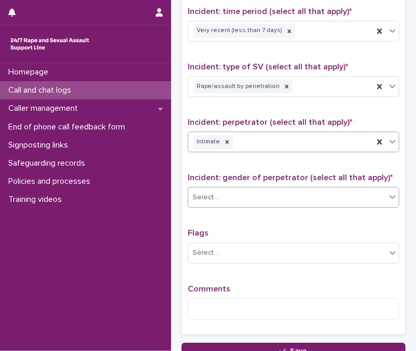
click at [387, 193] on icon at bounding box center [392, 197] width 10 height 10
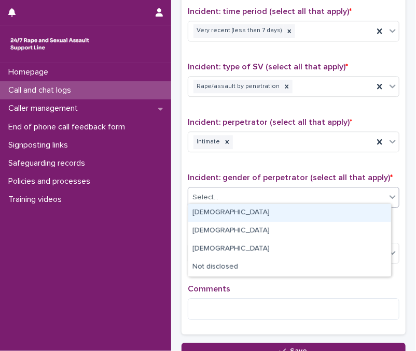
click at [354, 214] on div "[DEMOGRAPHIC_DATA]" at bounding box center [289, 213] width 203 height 18
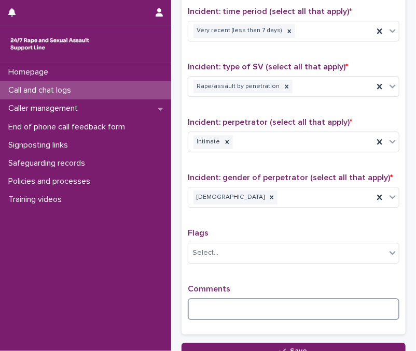
click at [271, 310] on textarea at bounding box center [293, 309] width 211 height 22
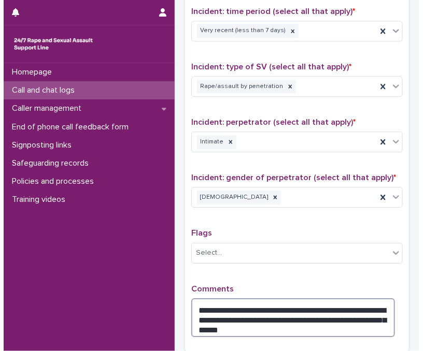
scroll to position [812, 0]
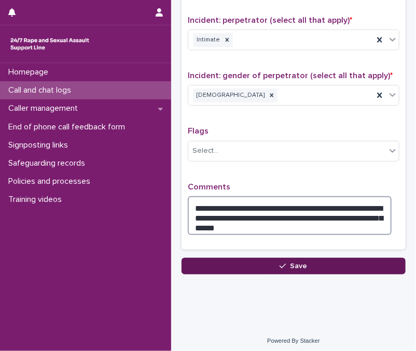
type textarea "**********"
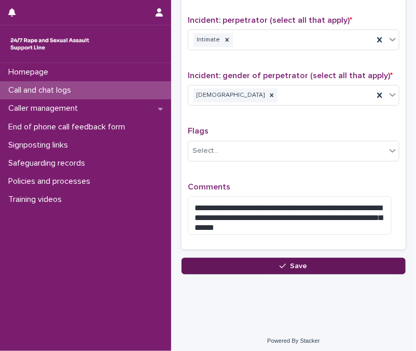
click at [293, 264] on span "Save" at bounding box center [298, 266] width 17 height 7
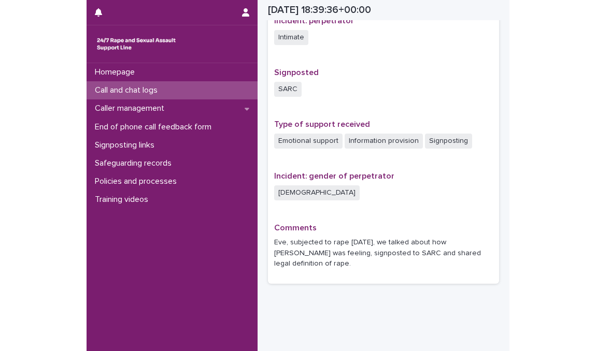
scroll to position [203, 0]
